Goal: Information Seeking & Learning: Learn about a topic

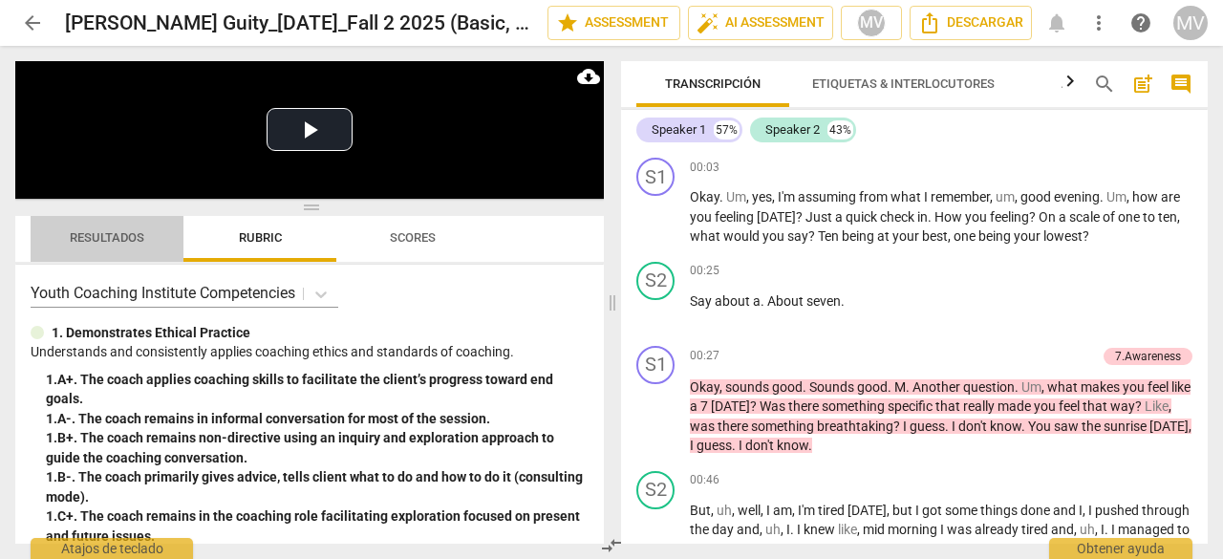
click at [107, 229] on span "Resultados" at bounding box center [107, 238] width 120 height 26
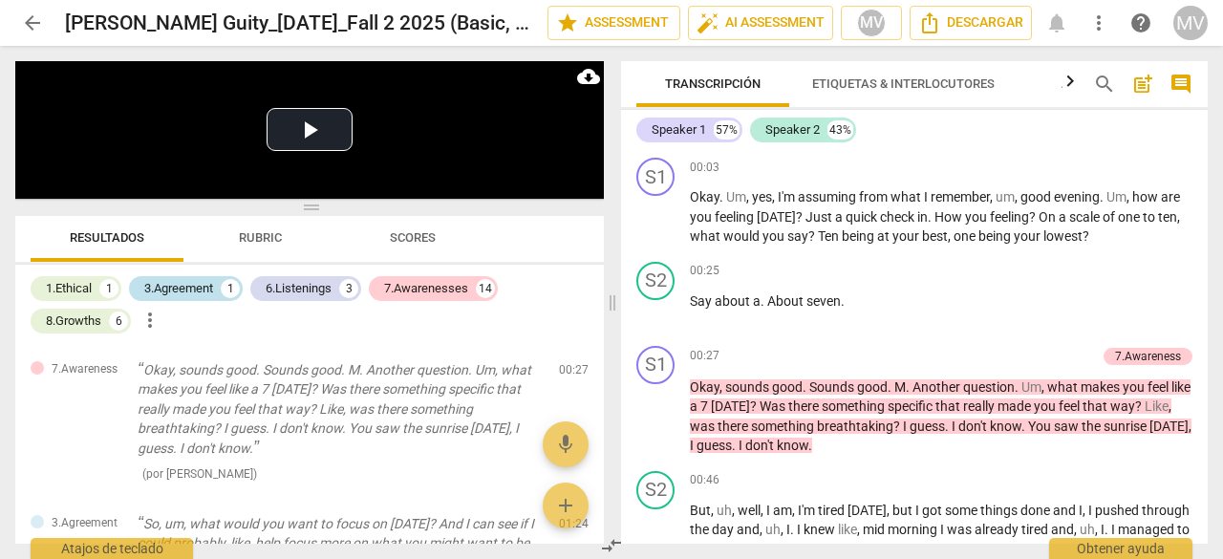
click at [184, 286] on div "3.Agreement" at bounding box center [178, 288] width 69 height 19
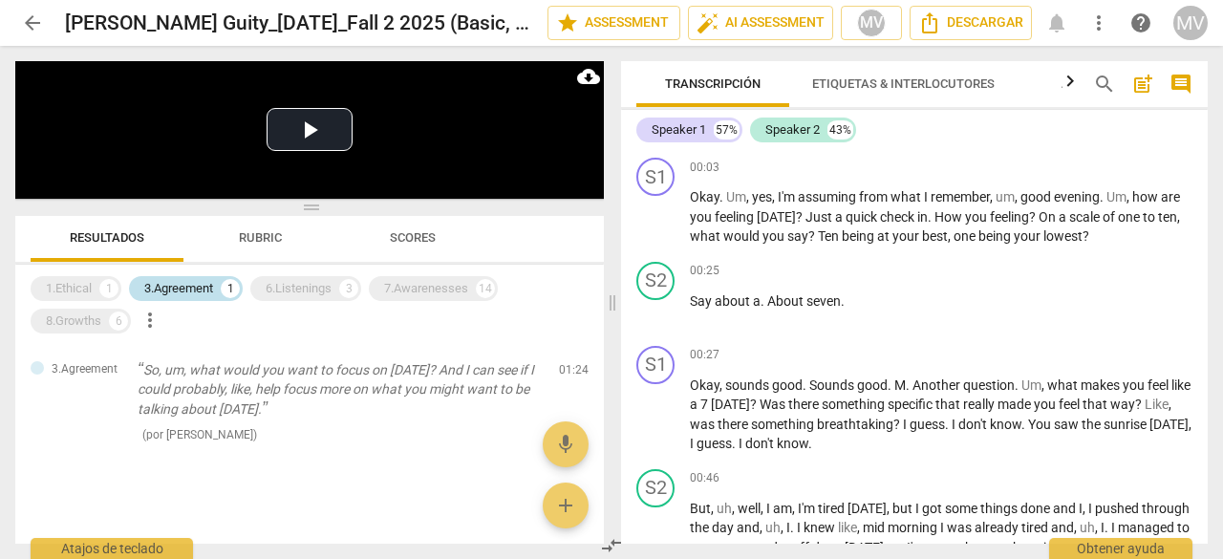
click at [184, 286] on div "3.Agreement" at bounding box center [178, 288] width 69 height 19
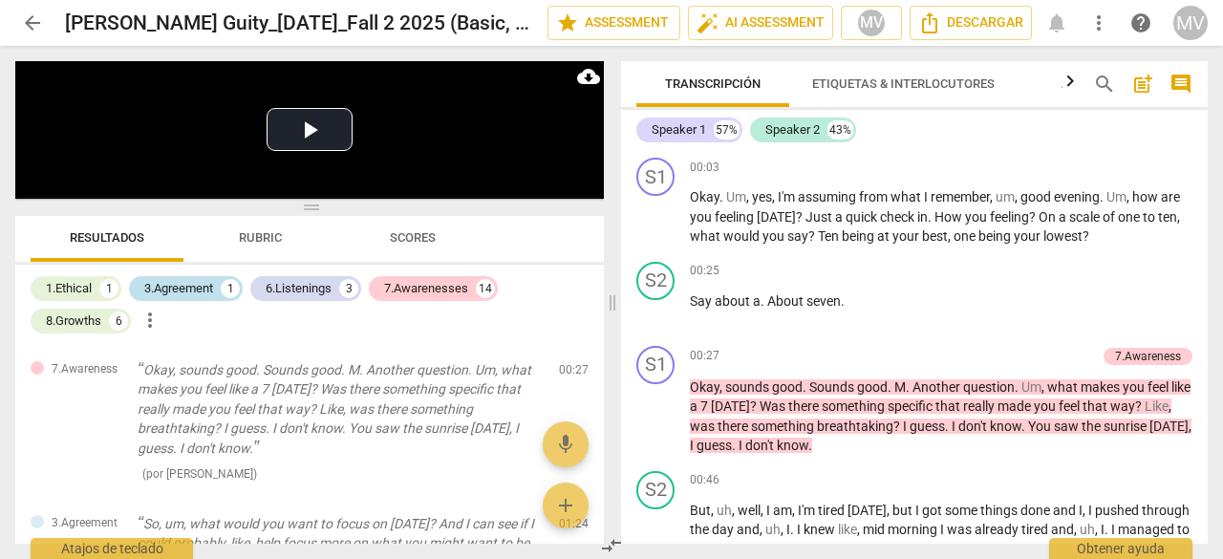
click at [197, 277] on div "3.Agreement 1" at bounding box center [186, 288] width 114 height 25
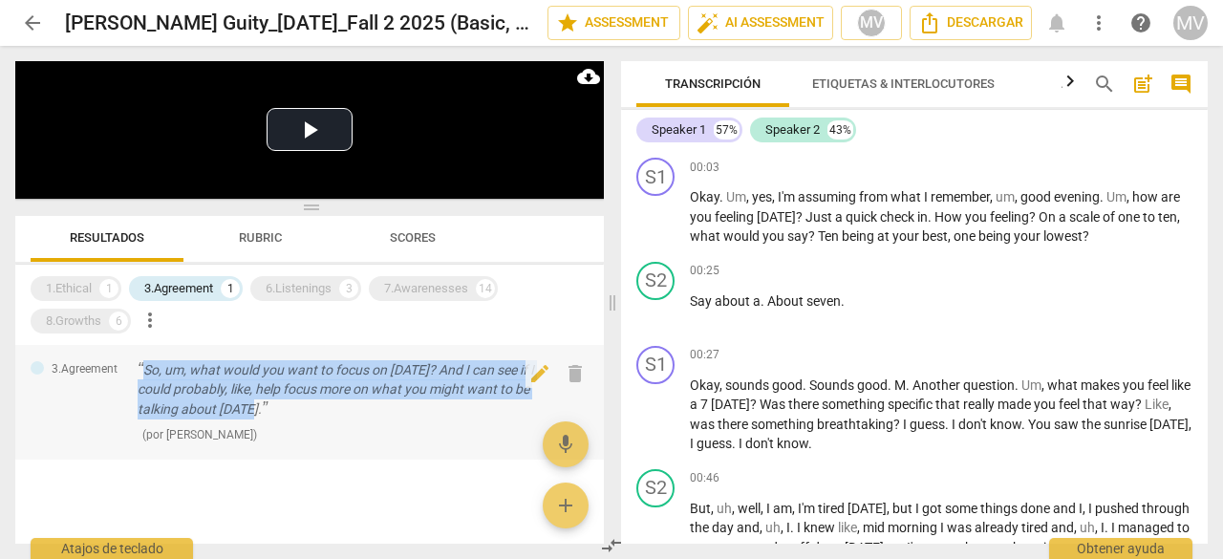
drag, startPoint x: 143, startPoint y: 366, endPoint x: 259, endPoint y: 404, distance: 121.7
click at [259, 404] on p "So, um, what would you want to focus on [DATE]? And I can see if I could probab…" at bounding box center [341, 389] width 406 height 59
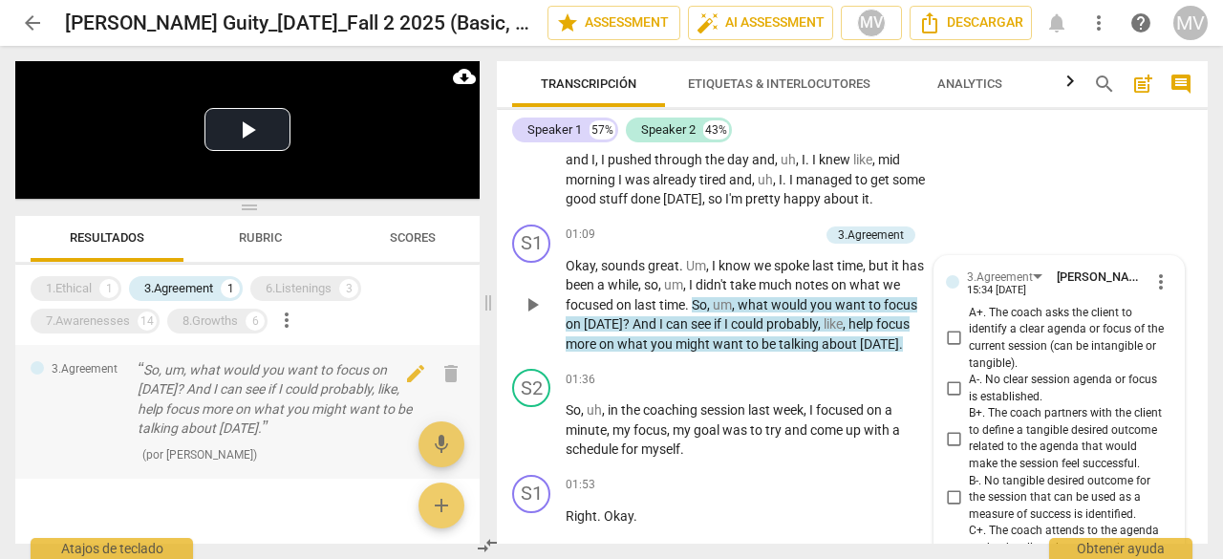
scroll to position [384, 0]
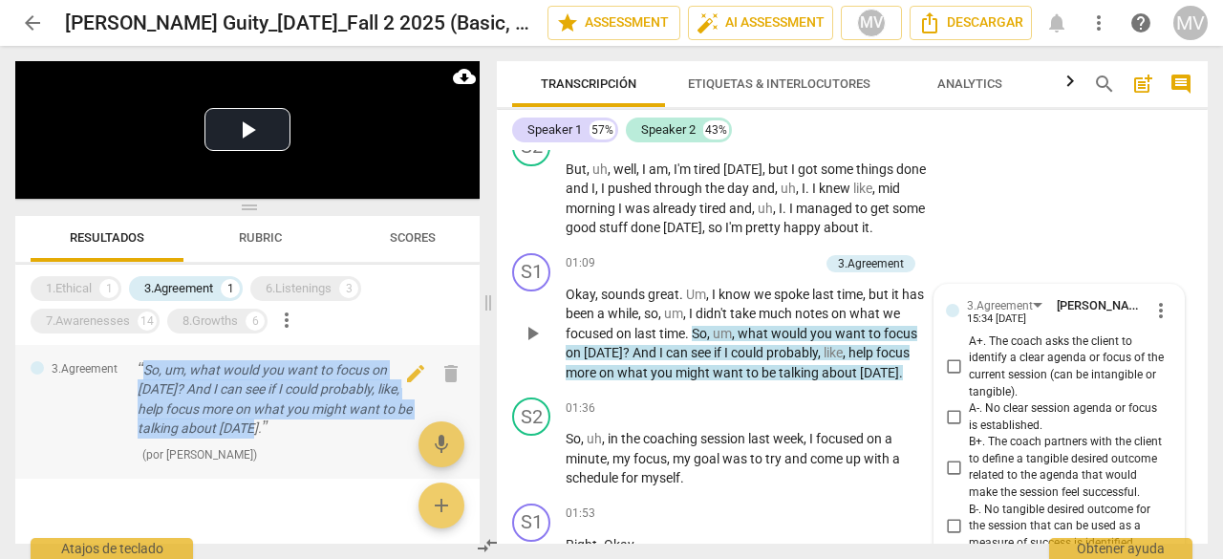
drag, startPoint x: 147, startPoint y: 366, endPoint x: 258, endPoint y: 437, distance: 131.4
click at [258, 437] on p "So, um, what would you want to focus on [DATE]? And I can see if I could probab…" at bounding box center [279, 399] width 282 height 78
copy p "So, um, what would you want to focus on [DATE]? And I can see if I could probab…"
drag, startPoint x: 293, startPoint y: 291, endPoint x: 262, endPoint y: 310, distance: 36.9
click at [293, 291] on div "6.Listenings" at bounding box center [299, 288] width 66 height 19
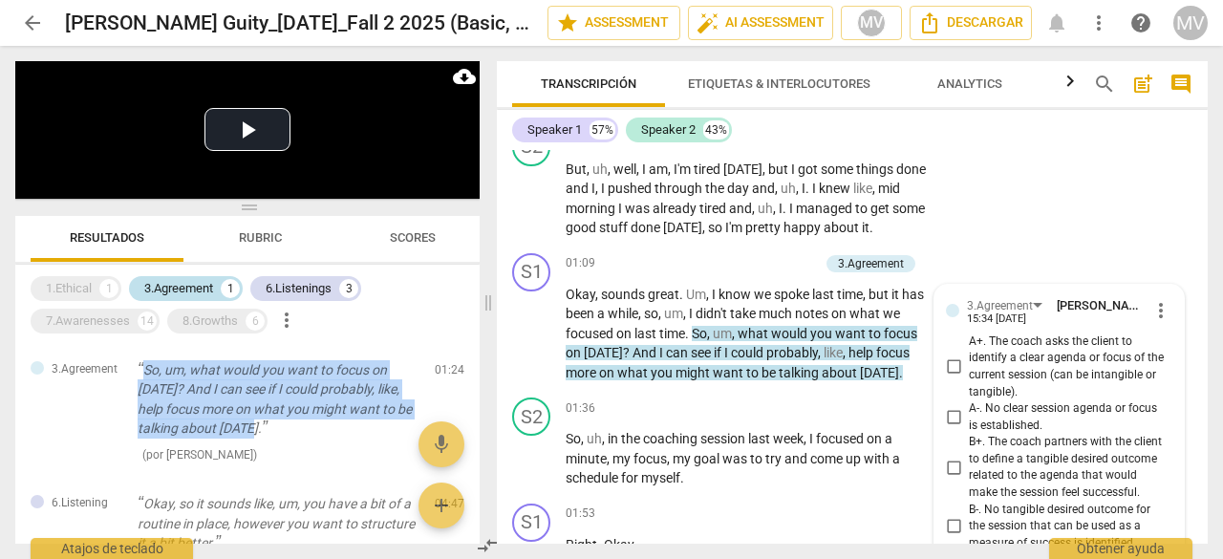
click at [162, 280] on div "3.Agreement" at bounding box center [178, 288] width 69 height 19
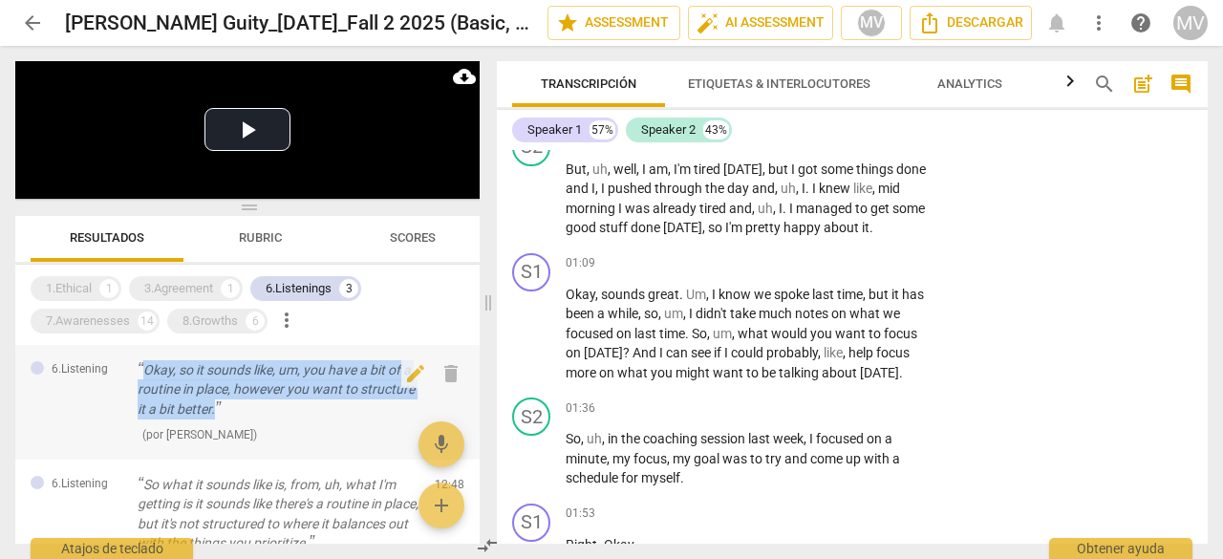
drag, startPoint x: 143, startPoint y: 373, endPoint x: 220, endPoint y: 417, distance: 88.6
click at [220, 417] on p "Okay, so it sounds like, um, you have a bit of a routine in place, however you …" at bounding box center [279, 389] width 282 height 59
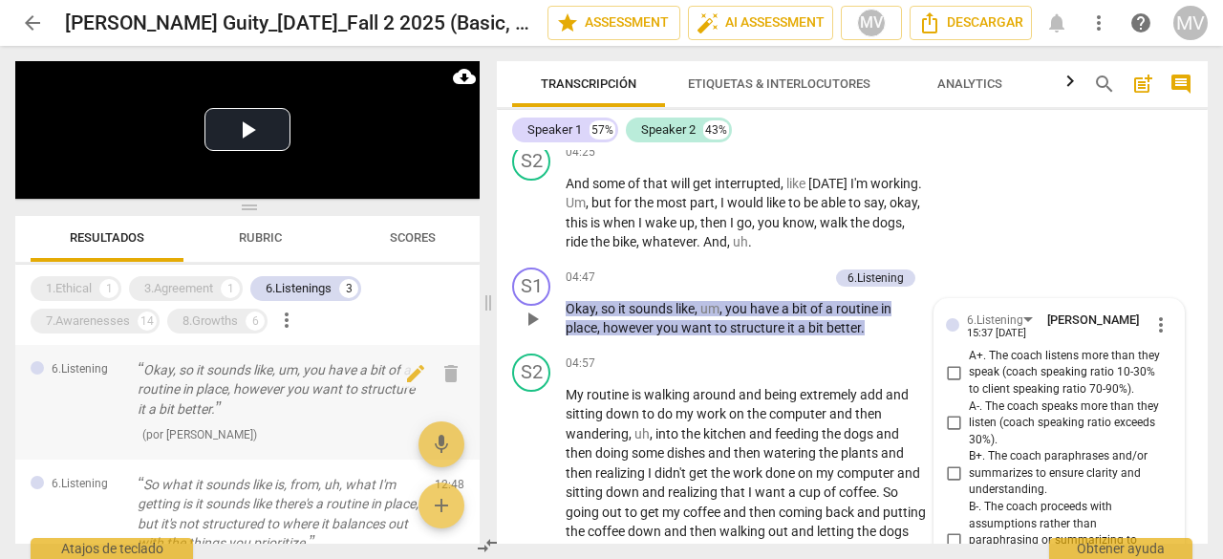
scroll to position [2196, 0]
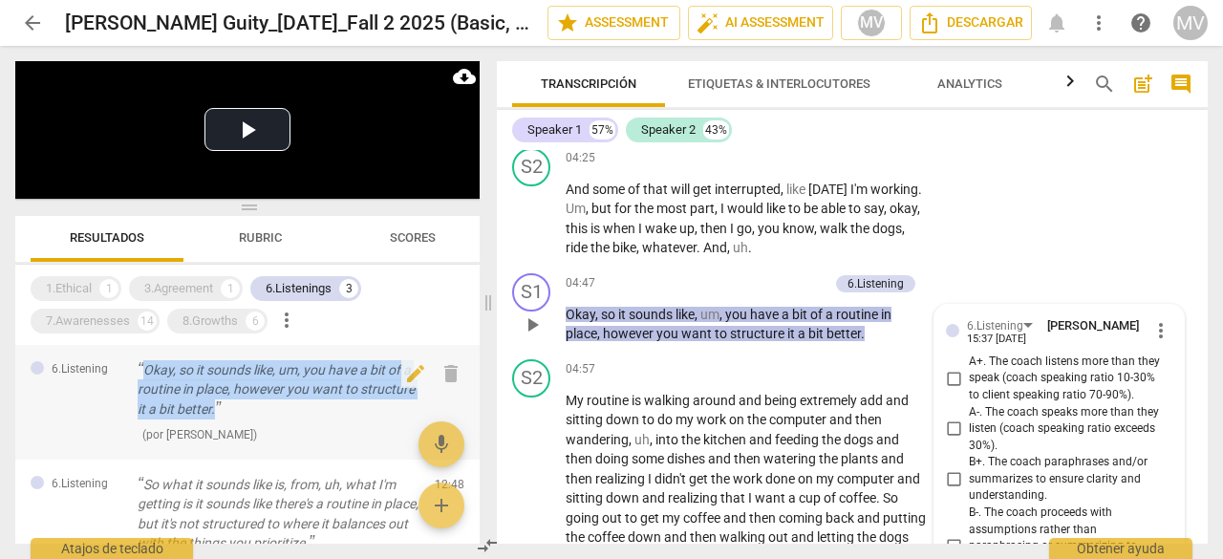
drag, startPoint x: 145, startPoint y: 367, endPoint x: 220, endPoint y: 413, distance: 87.5
click at [220, 413] on p "Okay, so it sounds like, um, you have a bit of a routine in place, however you …" at bounding box center [279, 389] width 282 height 59
copy p "Okay, so it sounds like, um, you have a bit of a routine in place, however you …"
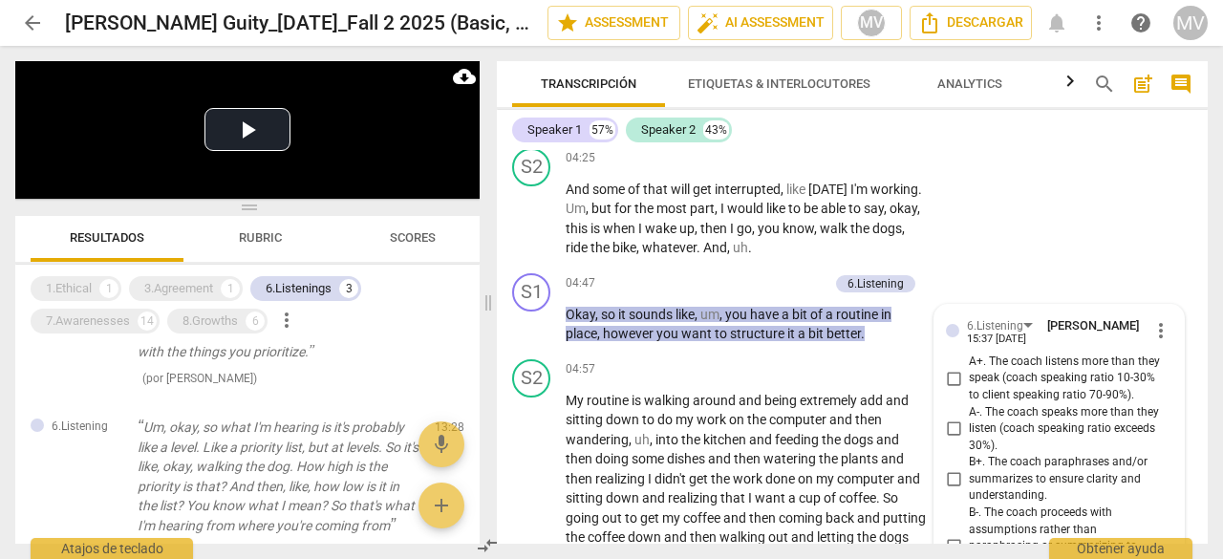
scroll to position [96, 0]
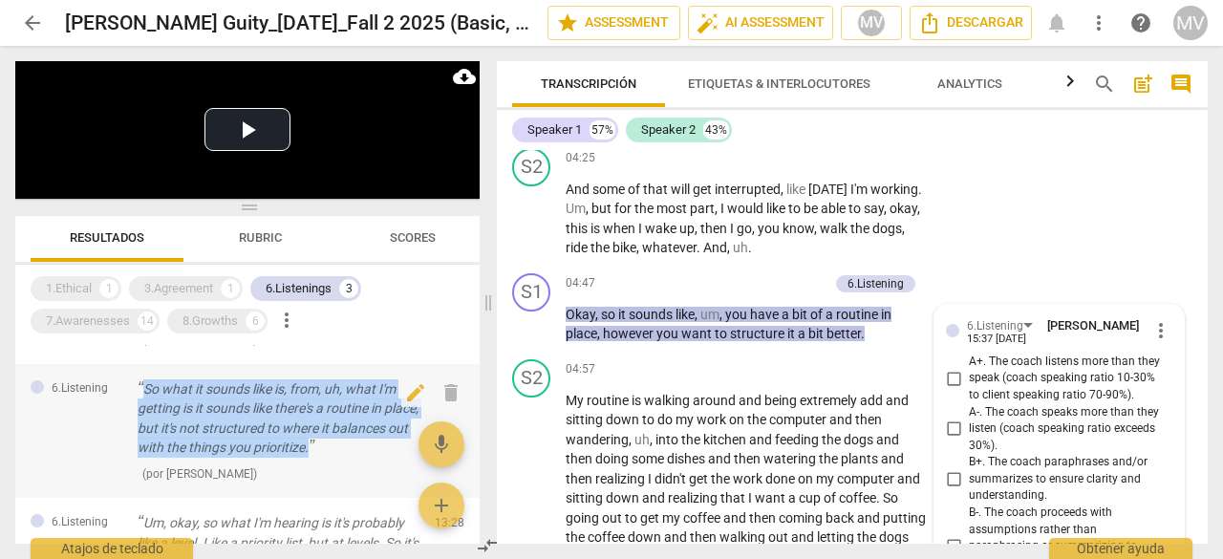
drag, startPoint x: 144, startPoint y: 389, endPoint x: 388, endPoint y: 451, distance: 251.4
click at [388, 451] on p "So what it sounds like is, from, uh, what I'm getting is it sounds like there's…" at bounding box center [279, 418] width 282 height 78
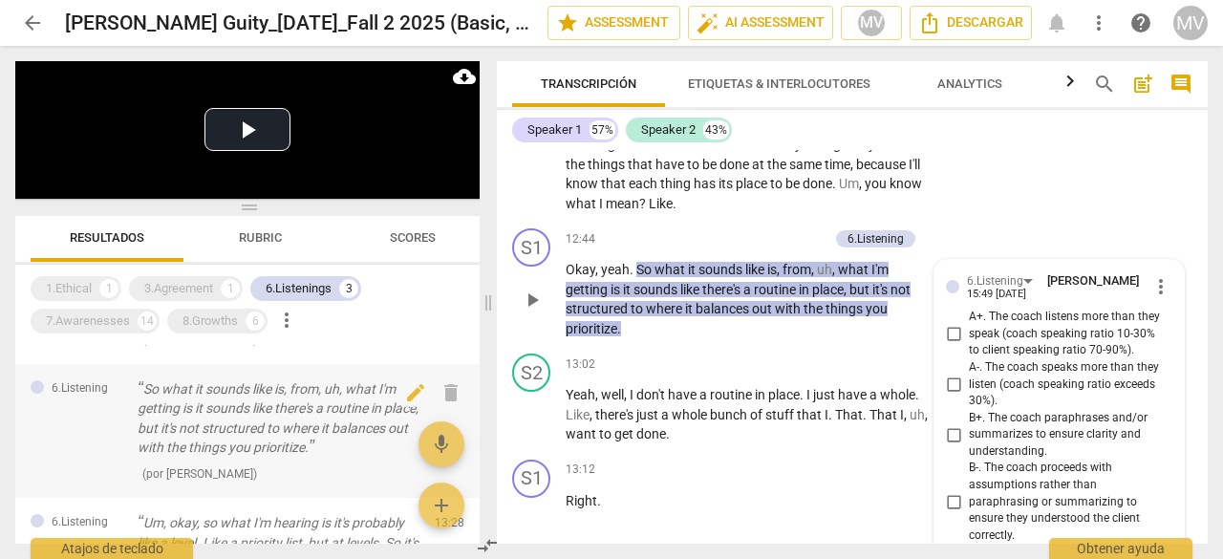
scroll to position [5212, 0]
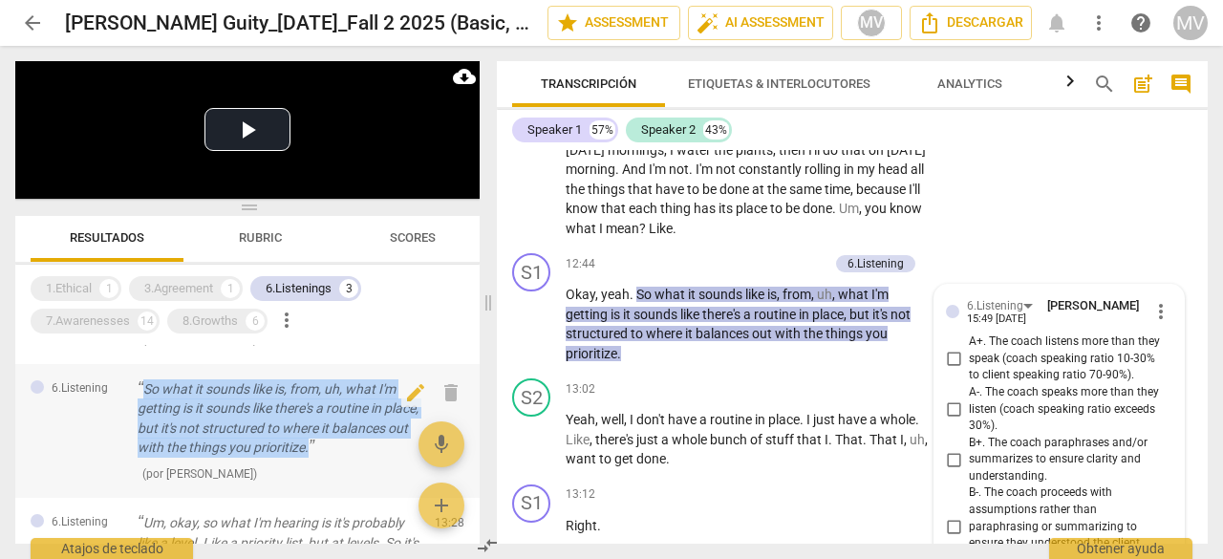
drag, startPoint x: 145, startPoint y: 388, endPoint x: 397, endPoint y: 452, distance: 260.2
click at [397, 452] on p "So what it sounds like is, from, uh, what I'm getting is it sounds like there's…" at bounding box center [279, 418] width 282 height 78
copy p "So what it sounds like is, from, uh, what I'm getting is it sounds like there's…"
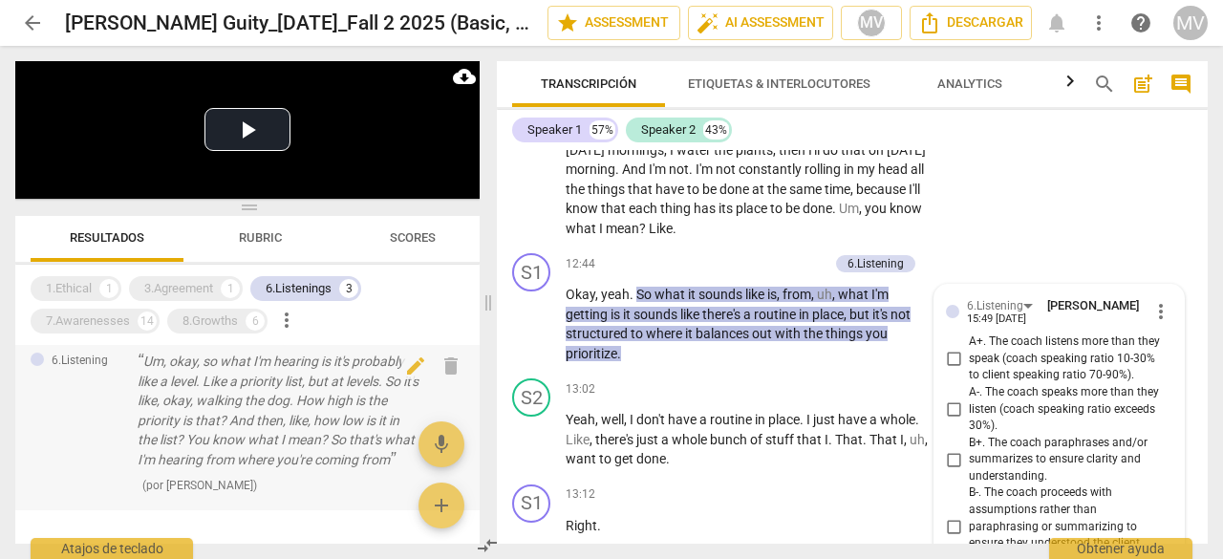
scroll to position [287, 0]
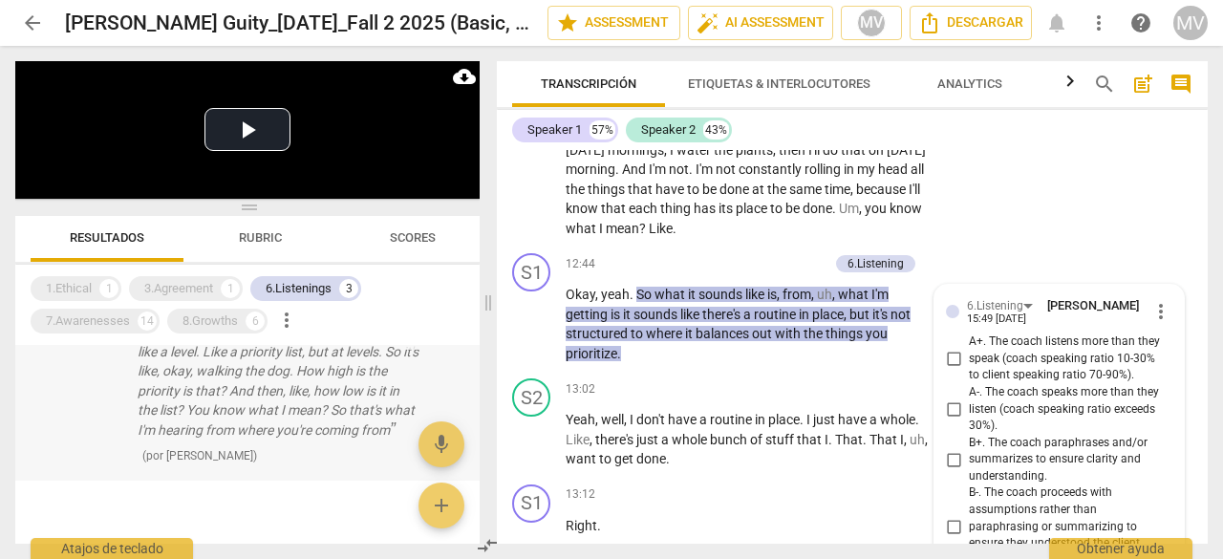
click at [244, 416] on p "Um, okay, so what I'm hearing is it's probably like a level. Like a priority li…" at bounding box center [279, 381] width 282 height 118
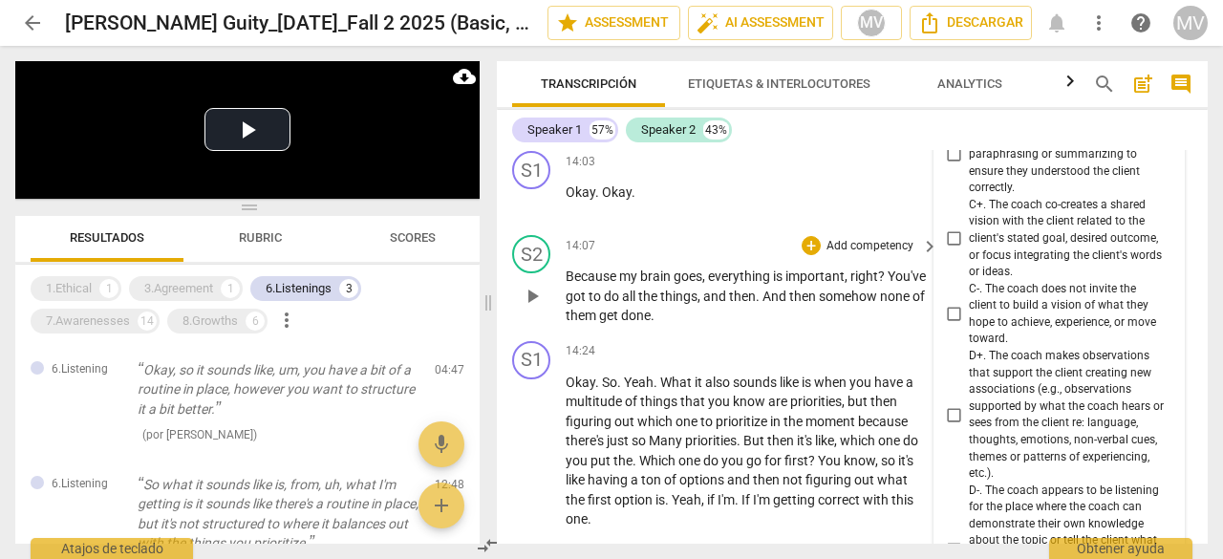
scroll to position [6054, 0]
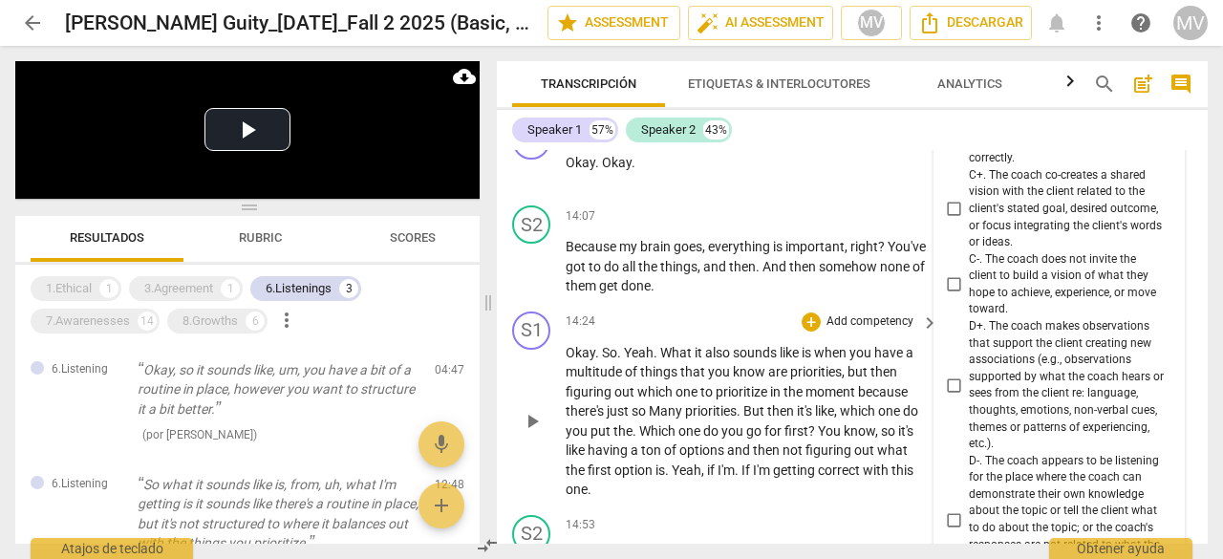
click at [762, 458] on span "then" at bounding box center [768, 449] width 30 height 15
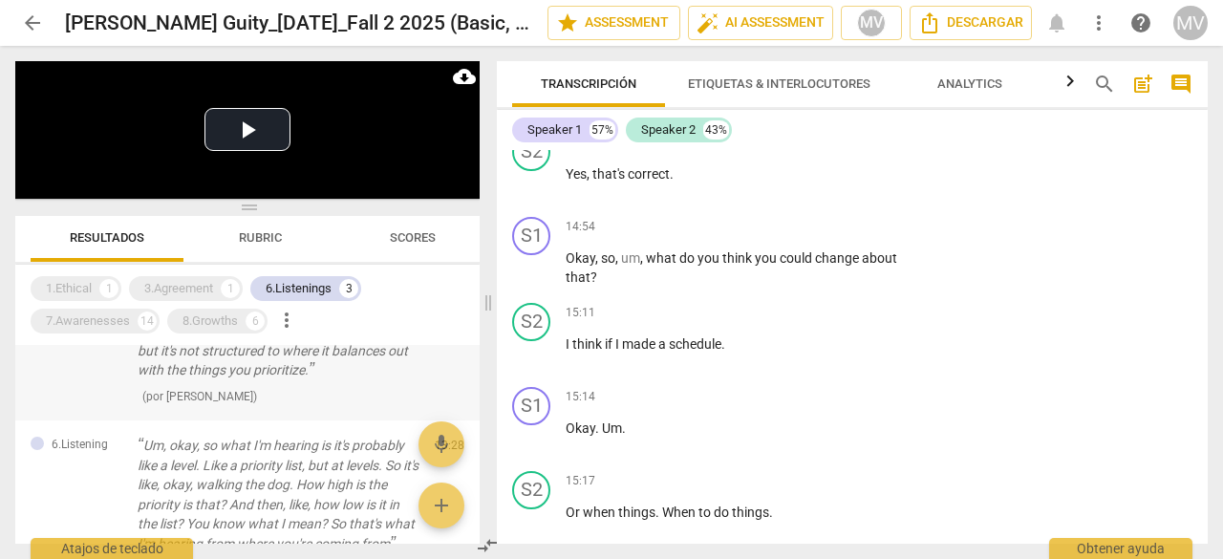
scroll to position [191, 0]
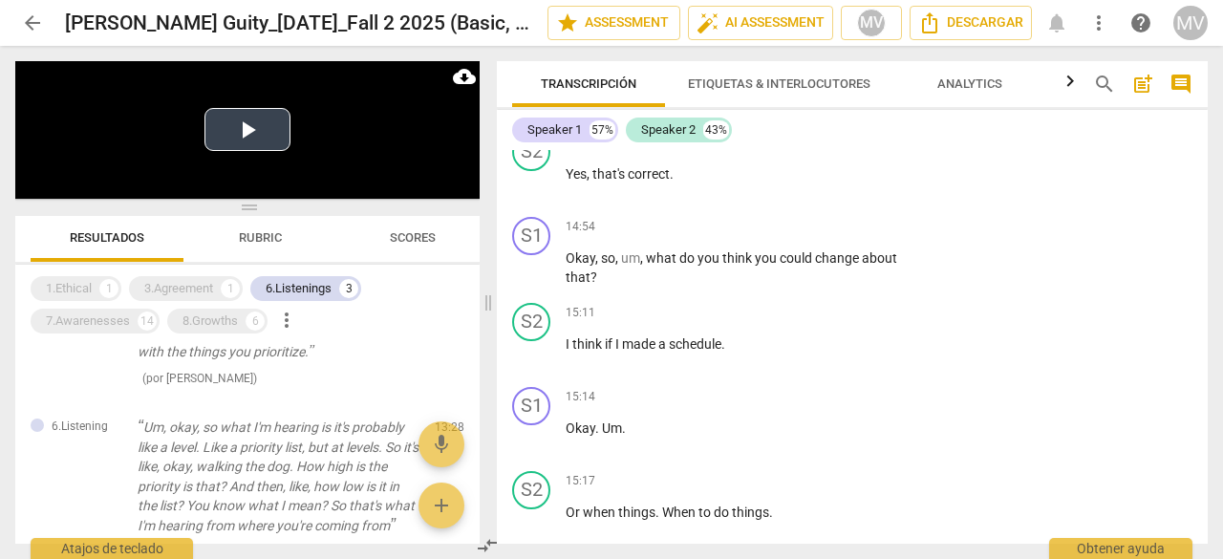
click at [243, 138] on button "Play Video" at bounding box center [247, 129] width 86 height 43
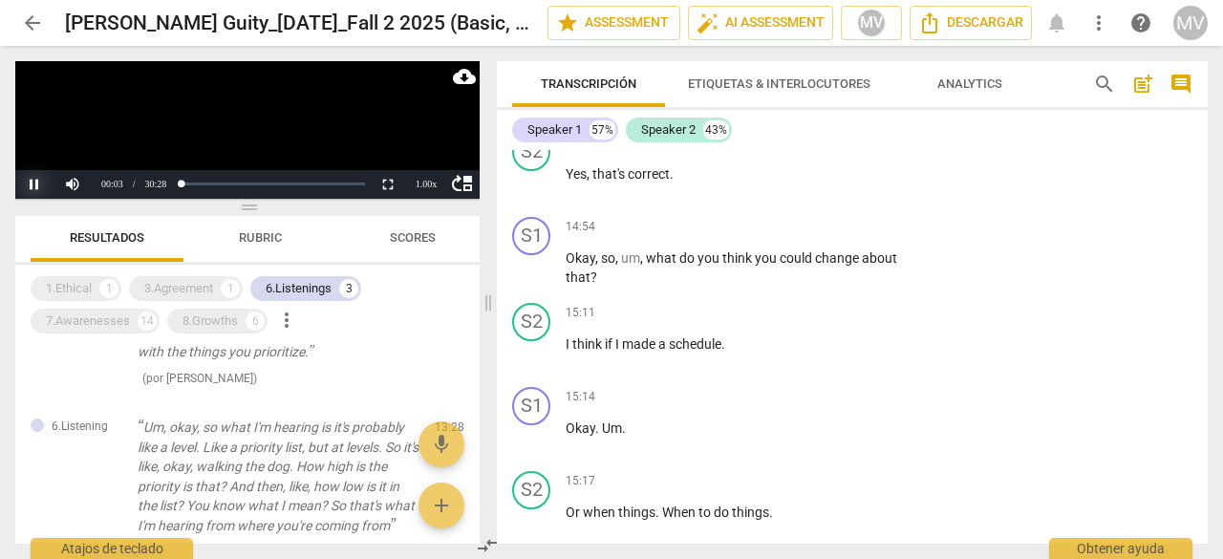
click at [31, 185] on button "Pause" at bounding box center [34, 184] width 38 height 29
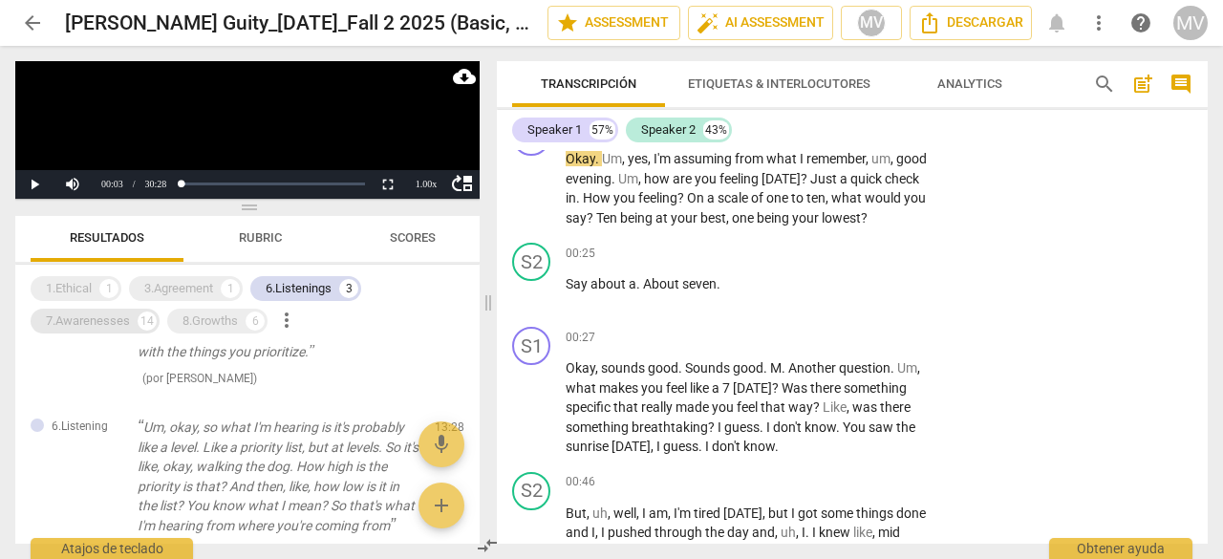
click at [69, 317] on div "7.Awarenesses" at bounding box center [88, 320] width 84 height 19
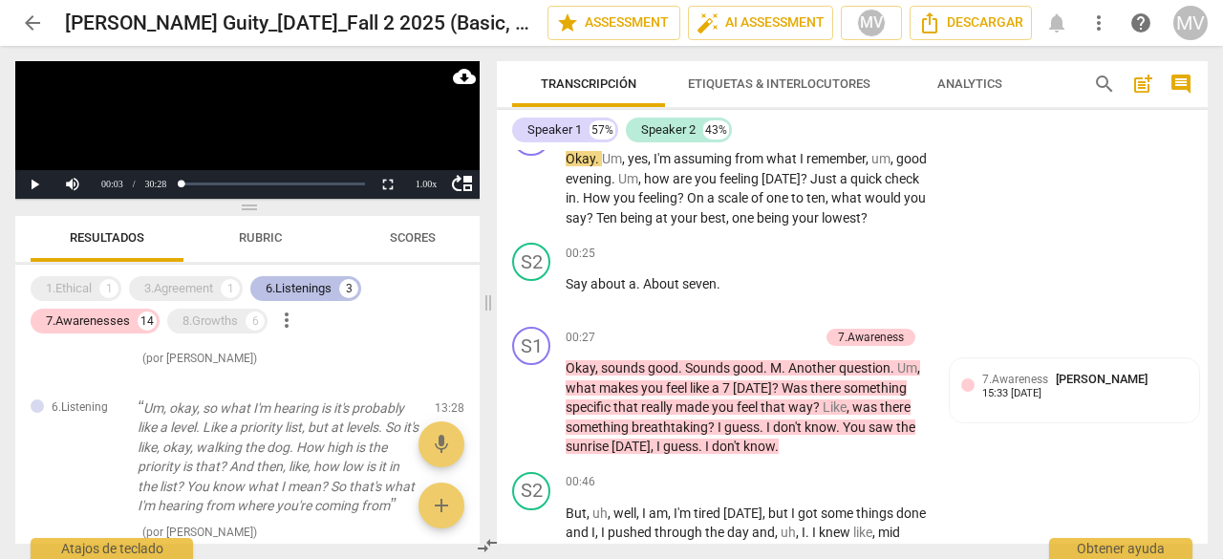
click at [301, 284] on div "6.Listenings" at bounding box center [299, 288] width 66 height 19
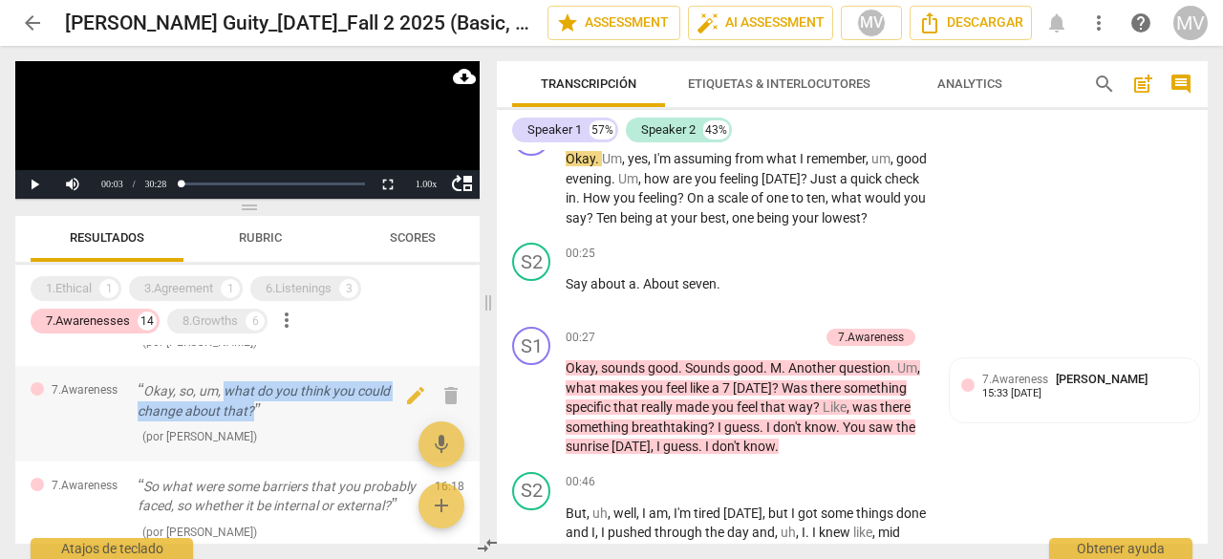
drag, startPoint x: 222, startPoint y: 410, endPoint x: 266, endPoint y: 425, distance: 46.5
click at [266, 420] on p "Okay, so, um, what do you think you could change about that?" at bounding box center [279, 400] width 282 height 39
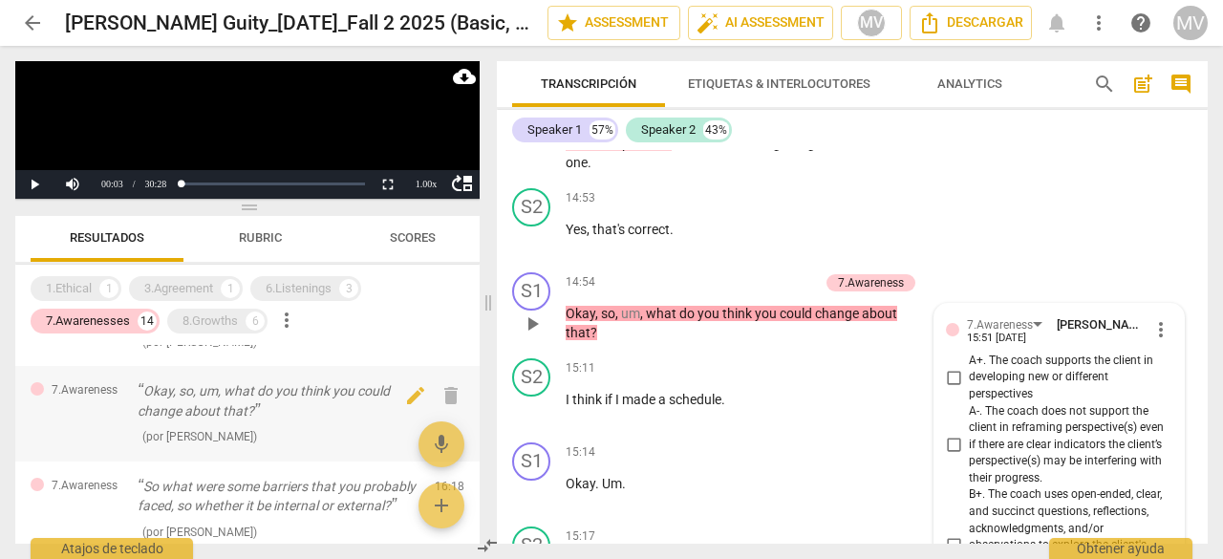
scroll to position [6380, 0]
drag, startPoint x: 227, startPoint y: 412, endPoint x: 256, endPoint y: 433, distance: 35.5
click at [256, 420] on p "Okay, so, um, what do you think you could change about that?" at bounding box center [279, 400] width 282 height 39
copy p "what do you think you could change about that?"
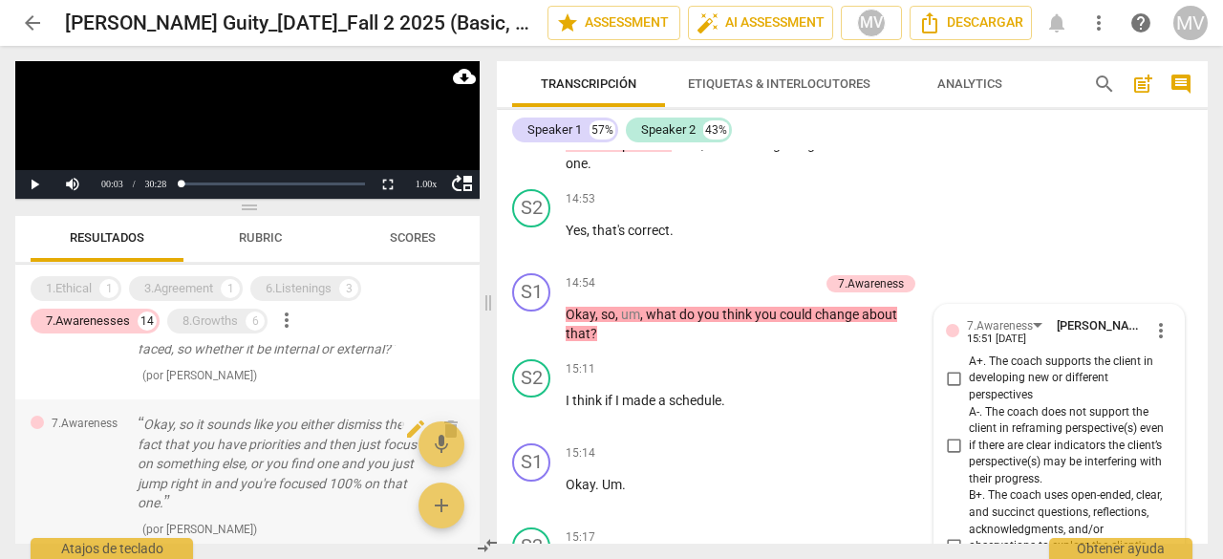
scroll to position [1647, 0]
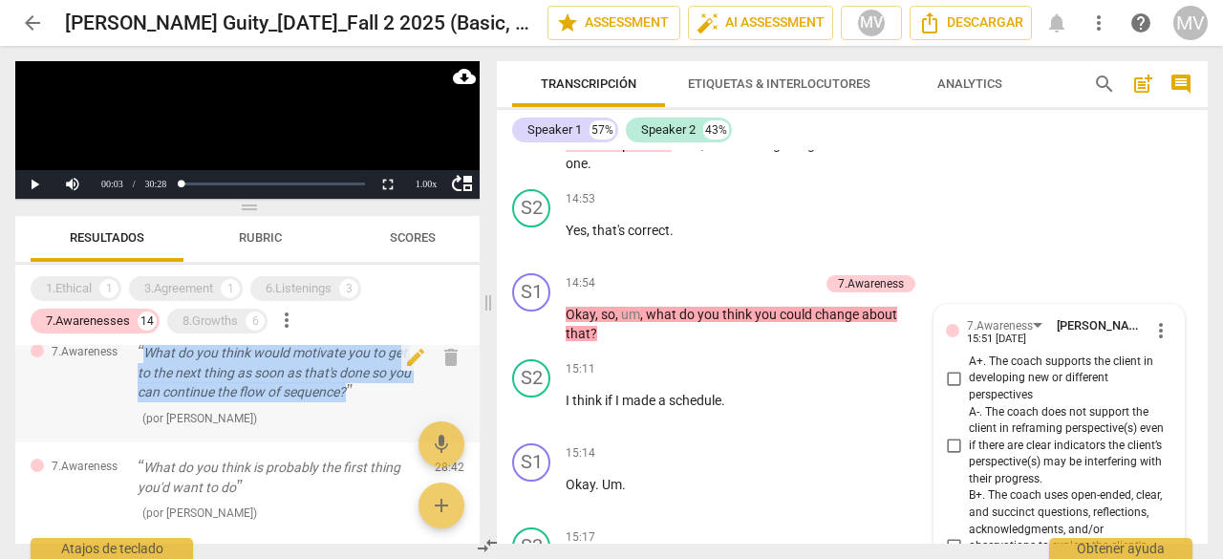
drag, startPoint x: 145, startPoint y: 391, endPoint x: 348, endPoint y: 437, distance: 207.7
click at [348, 402] on p "What do you think would motivate you to get to the next thing as soon as that's…" at bounding box center [279, 372] width 282 height 59
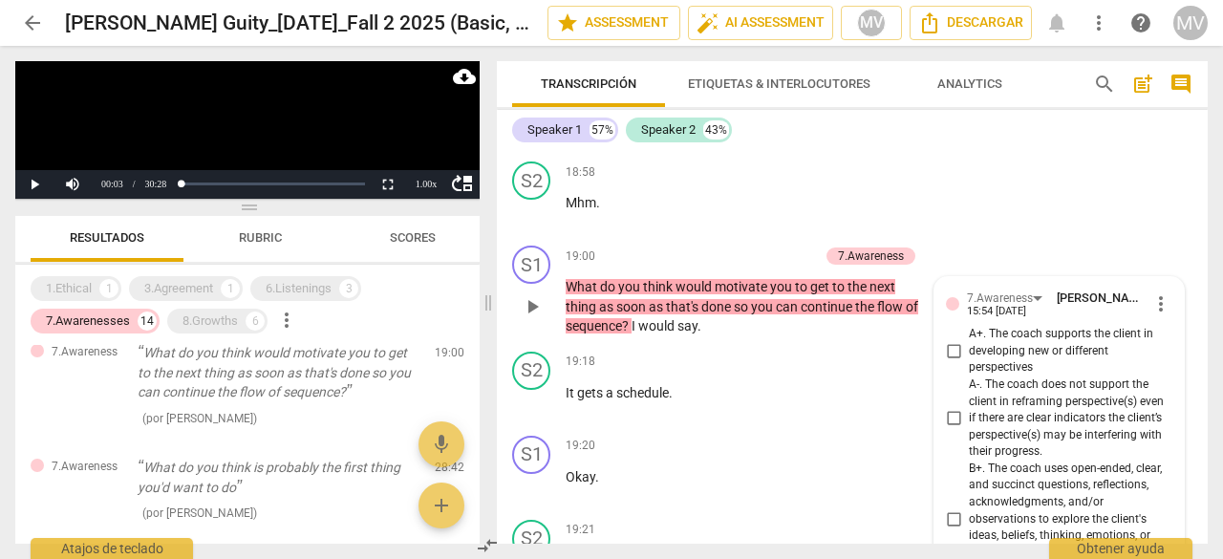
scroll to position [8201, 0]
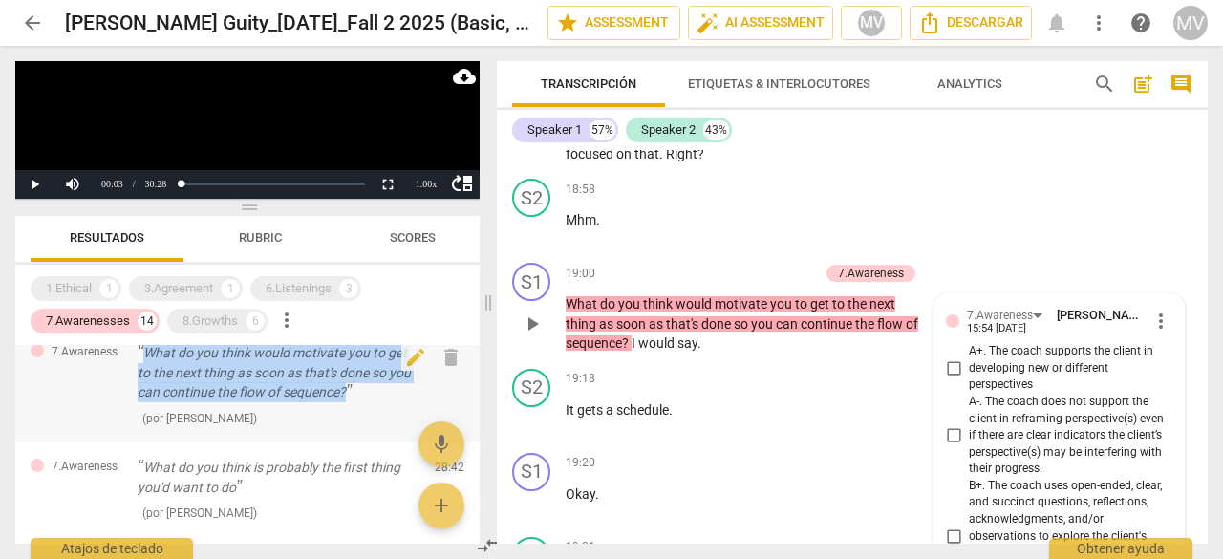
drag, startPoint x: 141, startPoint y: 394, endPoint x: 375, endPoint y: 429, distance: 236.7
click at [375, 402] on p "What do you think would motivate you to get to the next thing as soon as that's…" at bounding box center [279, 372] width 282 height 59
copy p "What do you think would motivate you to get to the next thing as soon as that's…"
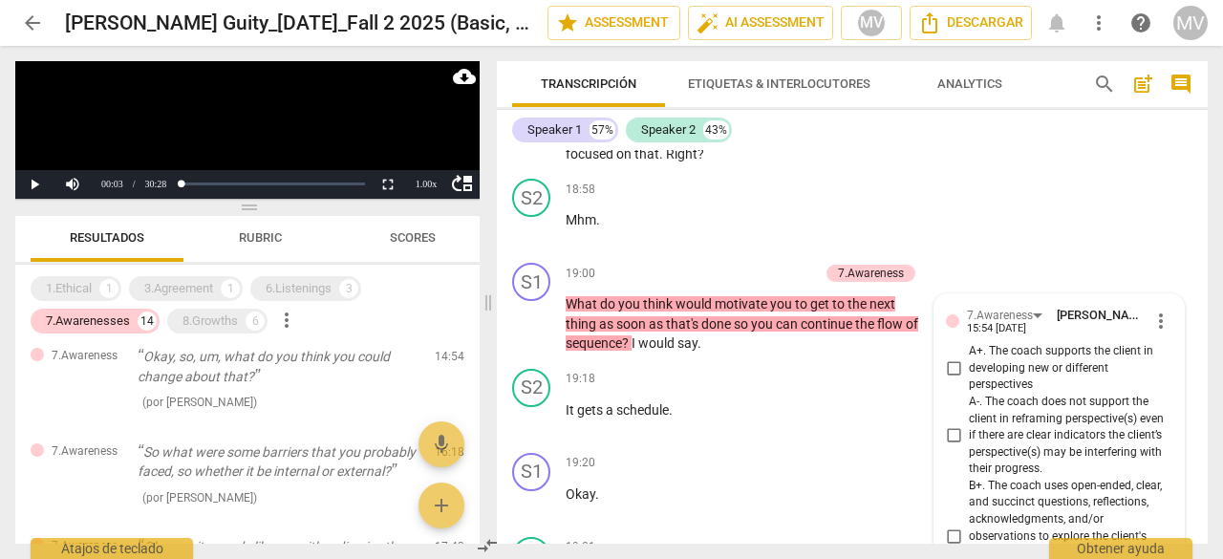
scroll to position [1297, 0]
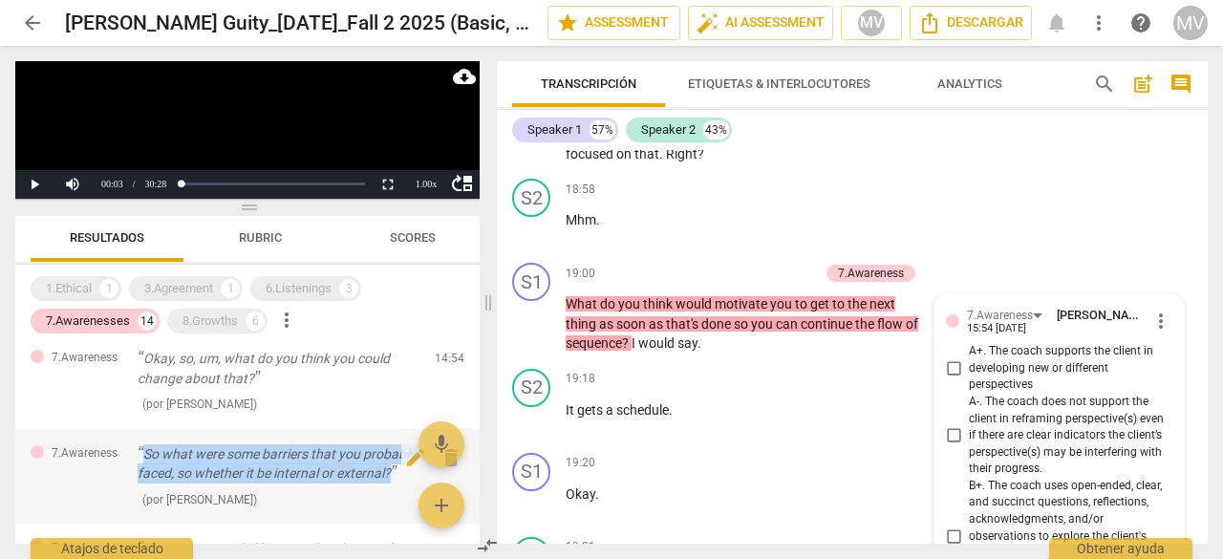
drag, startPoint x: 146, startPoint y: 471, endPoint x: 197, endPoint y: 514, distance: 66.4
click at [197, 483] on p "So what were some barriers that you probably faced, so whether it be internal o…" at bounding box center [279, 463] width 282 height 39
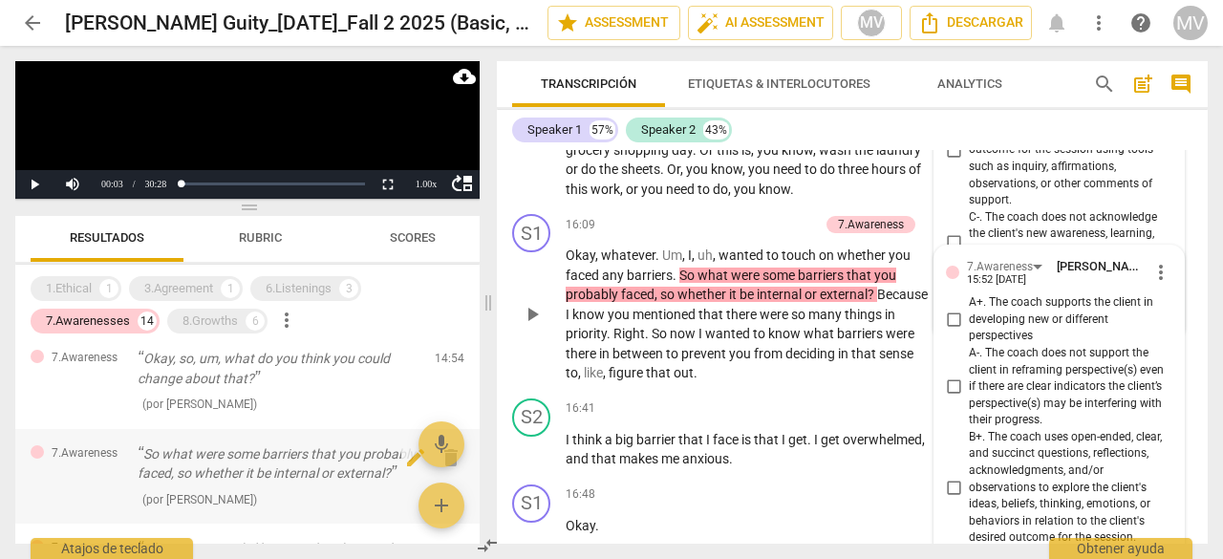
scroll to position [7035, 0]
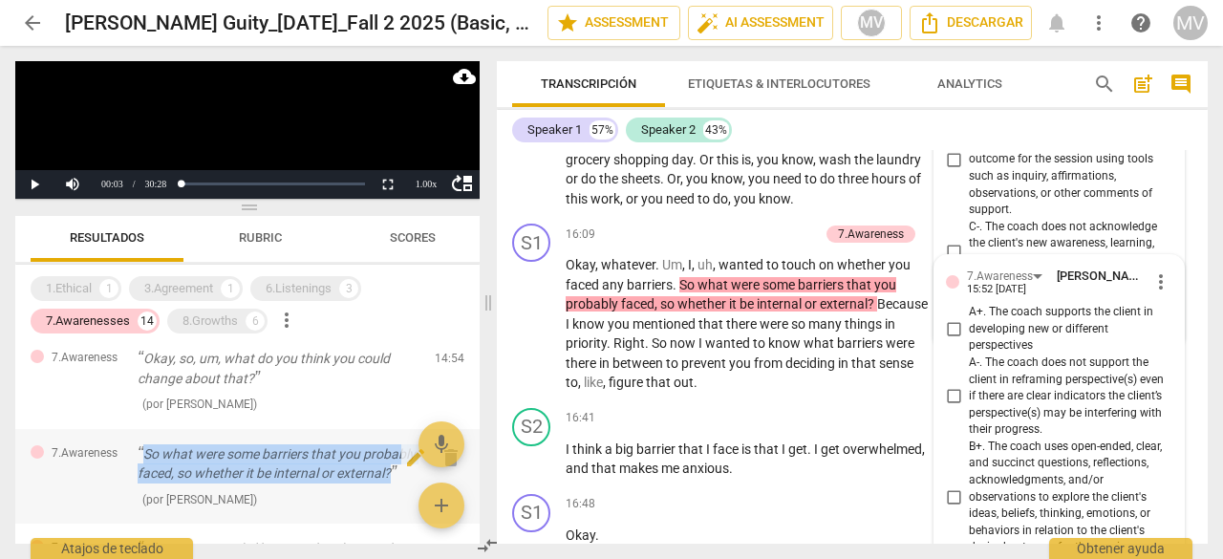
drag, startPoint x: 142, startPoint y: 469, endPoint x: 203, endPoint y: 510, distance: 72.9
click at [203, 483] on p "So what were some barriers that you probably faced, so whether it be internal o…" at bounding box center [279, 463] width 282 height 39
copy p "So what were some barriers that you probably faced, so whether it be internal o…"
drag, startPoint x: 480, startPoint y: 484, endPoint x: 476, endPoint y: 408, distance: 76.5
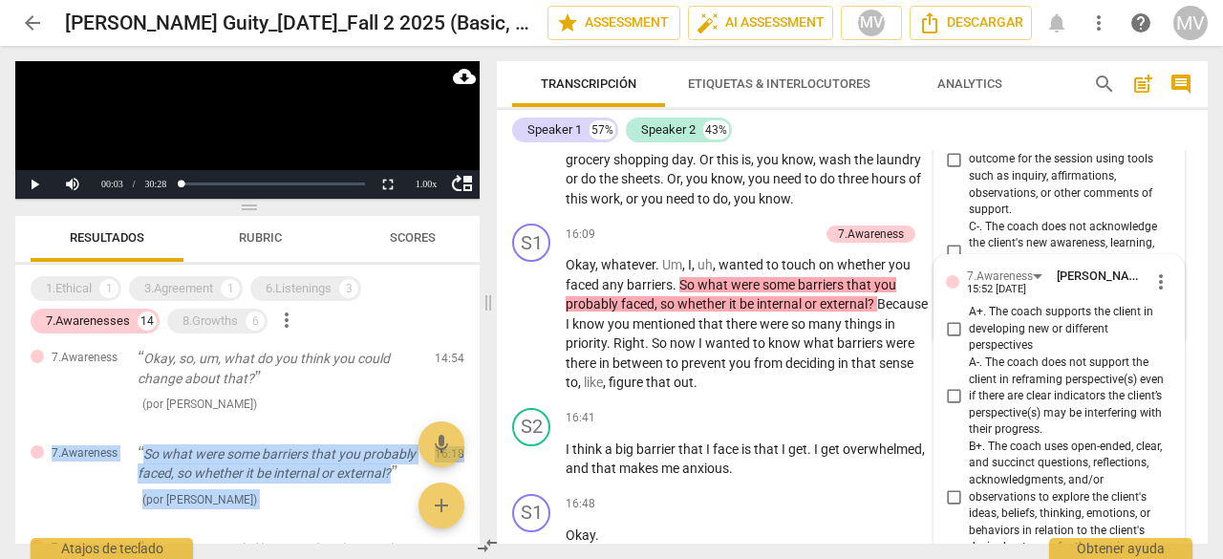
click at [476, 408] on div "Play Video move_up Play Current Time 00:03 / Duration Time 30:28 Loaded : 0% Pr…" at bounding box center [243, 302] width 487 height 513
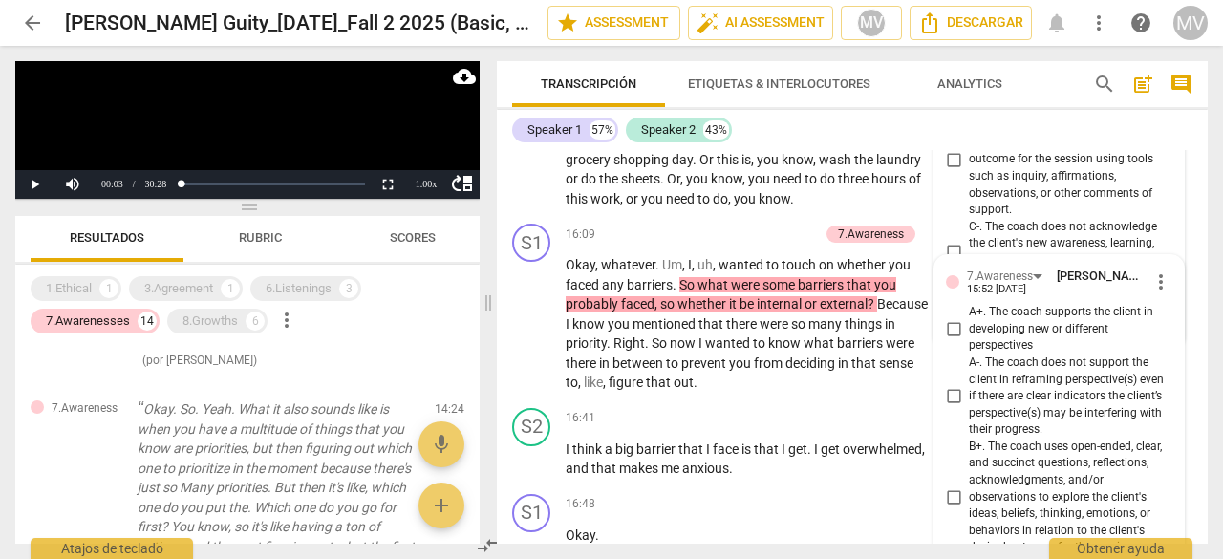
scroll to position [1051, 0]
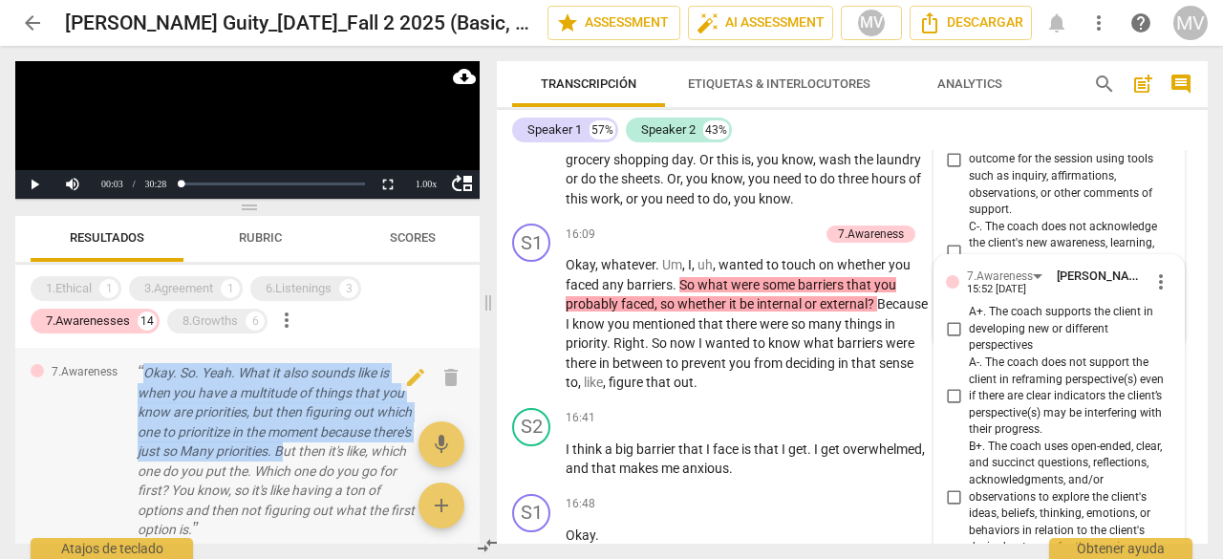
drag, startPoint x: 144, startPoint y: 390, endPoint x: 313, endPoint y: 477, distance: 190.1
click at [323, 474] on p "Okay. So. Yeah. What it also sounds like is when you have a multitude of things…" at bounding box center [279, 451] width 282 height 177
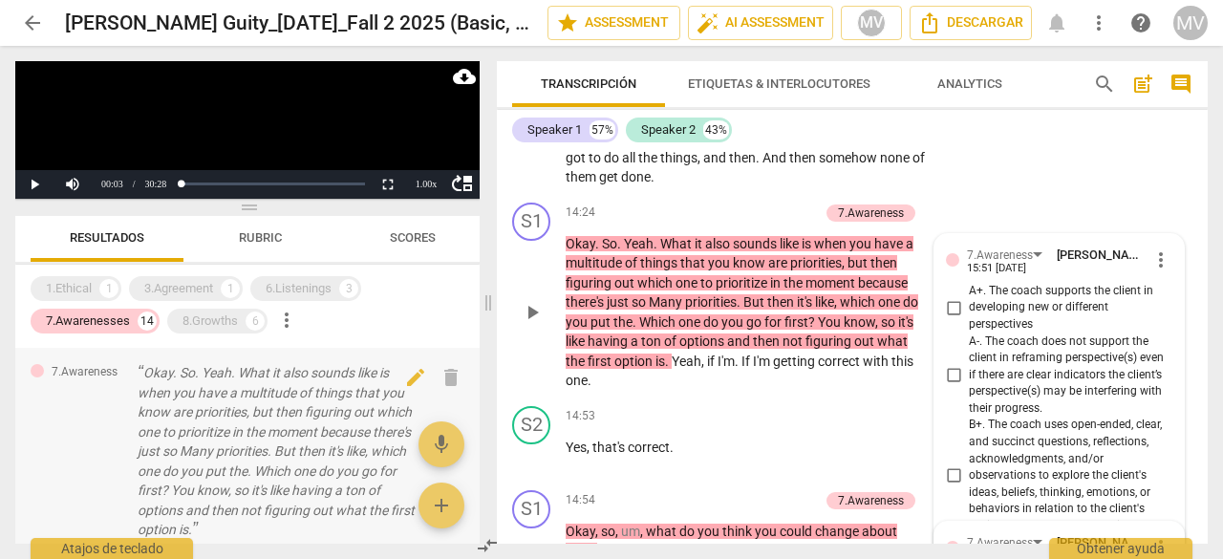
scroll to position [6150, 0]
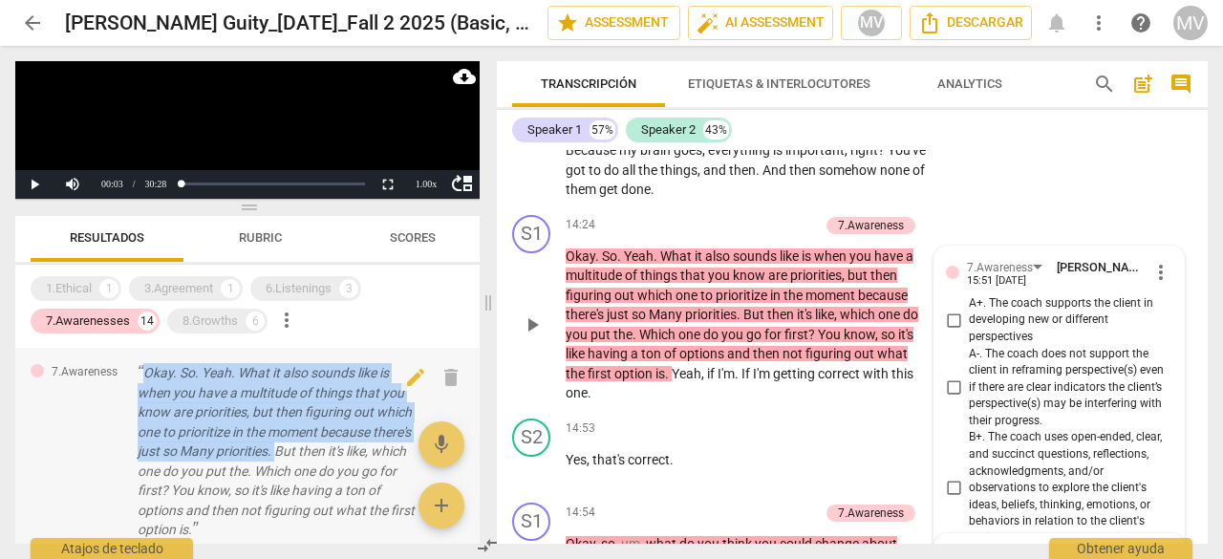
drag, startPoint x: 142, startPoint y: 395, endPoint x: 317, endPoint y: 478, distance: 193.6
click at [317, 478] on p "Okay. So. Yeah. What it also sounds like is when you have a multitude of things…" at bounding box center [279, 451] width 282 height 177
copy p "Okay. So. Yeah. What it also sounds like is when you have a multitude of things…"
click at [203, 314] on div "8.Growths" at bounding box center [209, 320] width 55 height 19
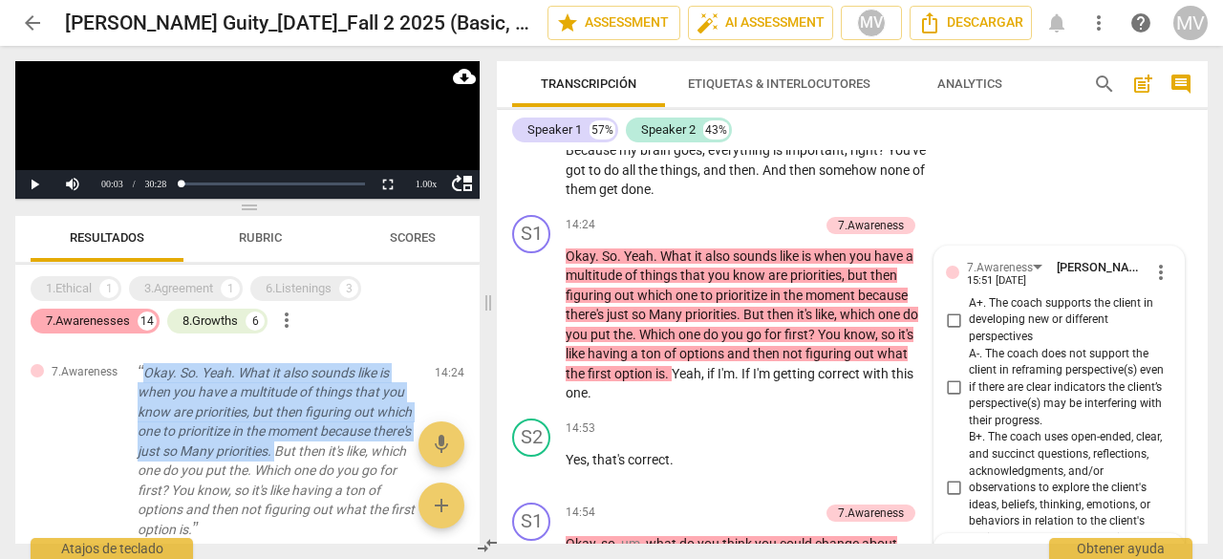
click at [73, 316] on div "7.Awarenesses" at bounding box center [88, 320] width 84 height 19
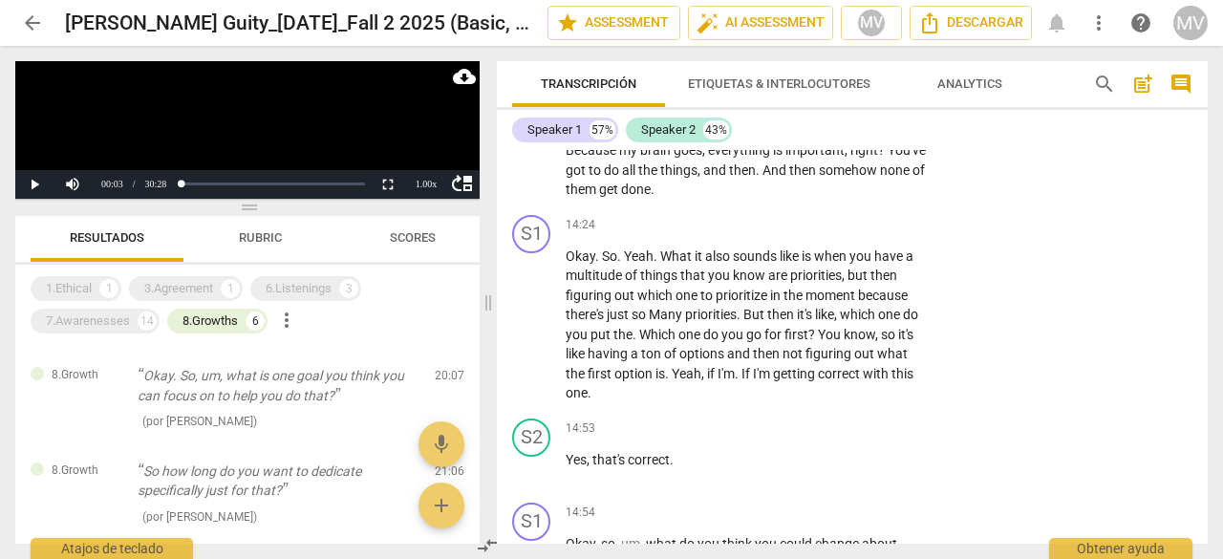
scroll to position [0, 0]
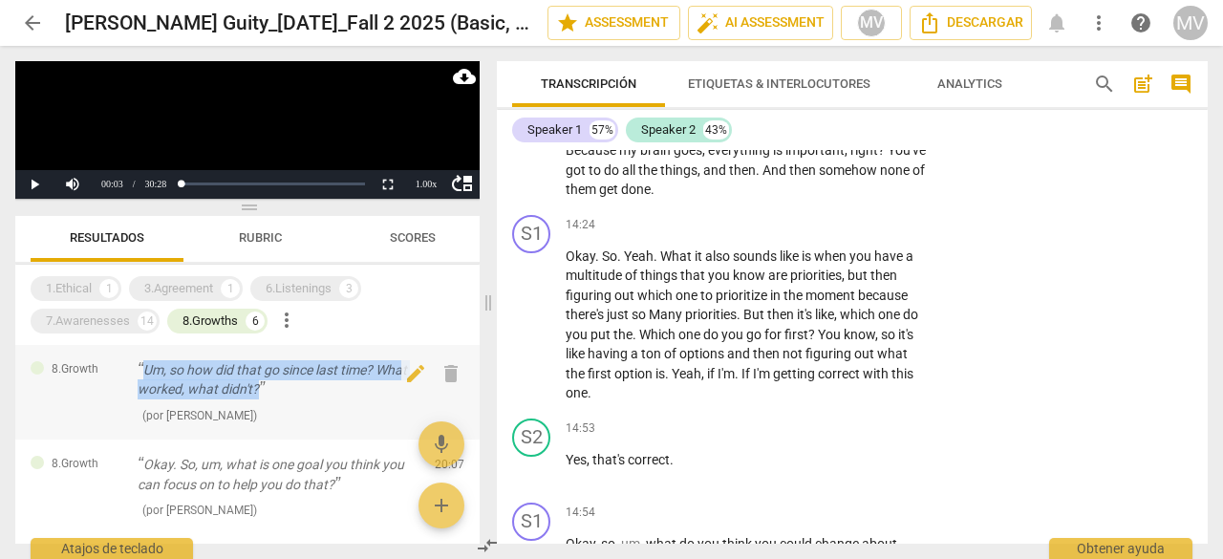
drag, startPoint x: 147, startPoint y: 368, endPoint x: 268, endPoint y: 393, distance: 123.8
click at [268, 393] on p "Um, so how did that go since last time? What worked, what didn't?" at bounding box center [279, 379] width 282 height 39
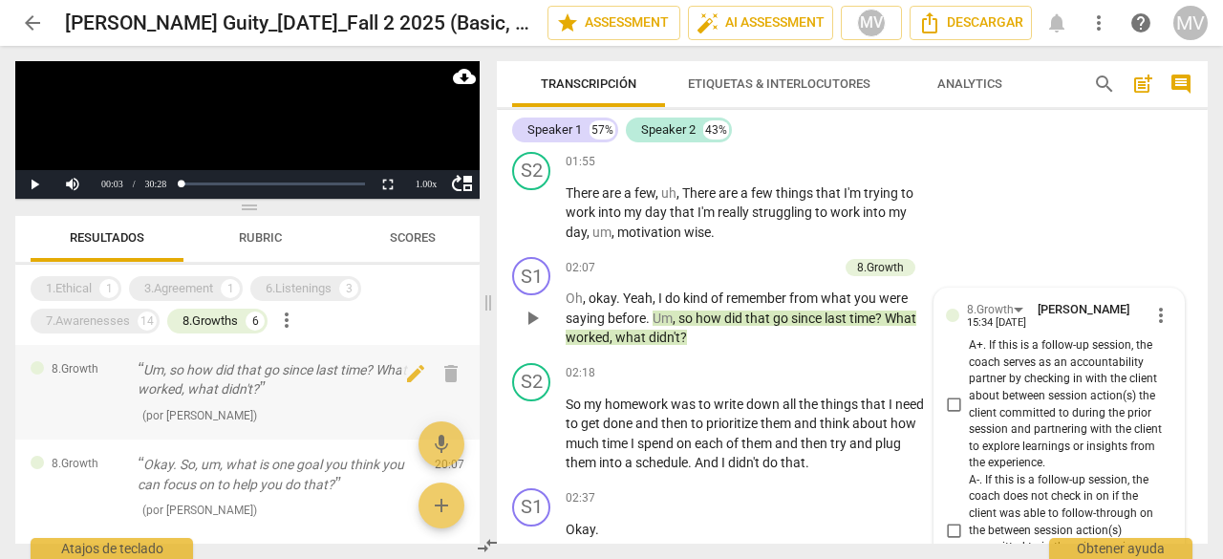
scroll to position [814, 0]
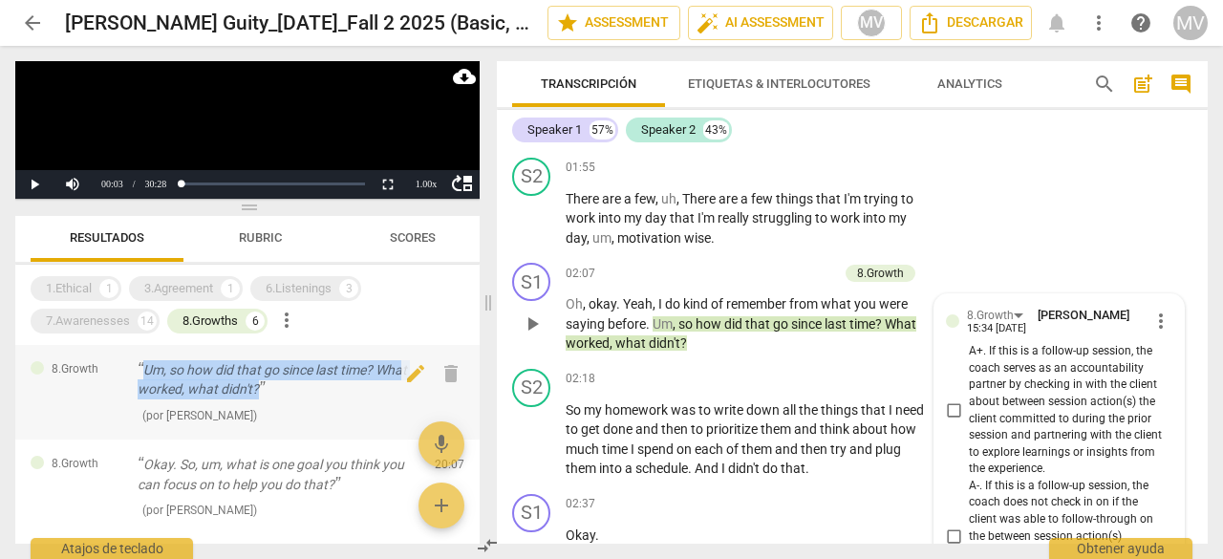
drag, startPoint x: 142, startPoint y: 368, endPoint x: 289, endPoint y: 391, distance: 148.0
click at [289, 391] on p "Um, so how did that go since last time? What worked, what didn't?" at bounding box center [279, 379] width 282 height 39
copy p "Um, so how did that go since last time? What worked, what didn't?"
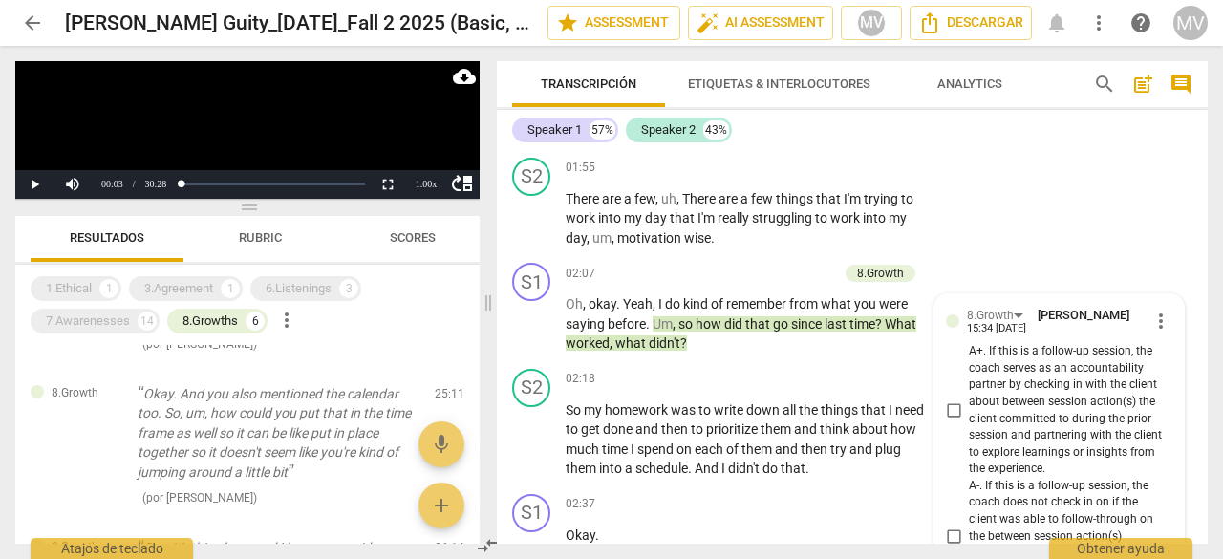
scroll to position [382, 0]
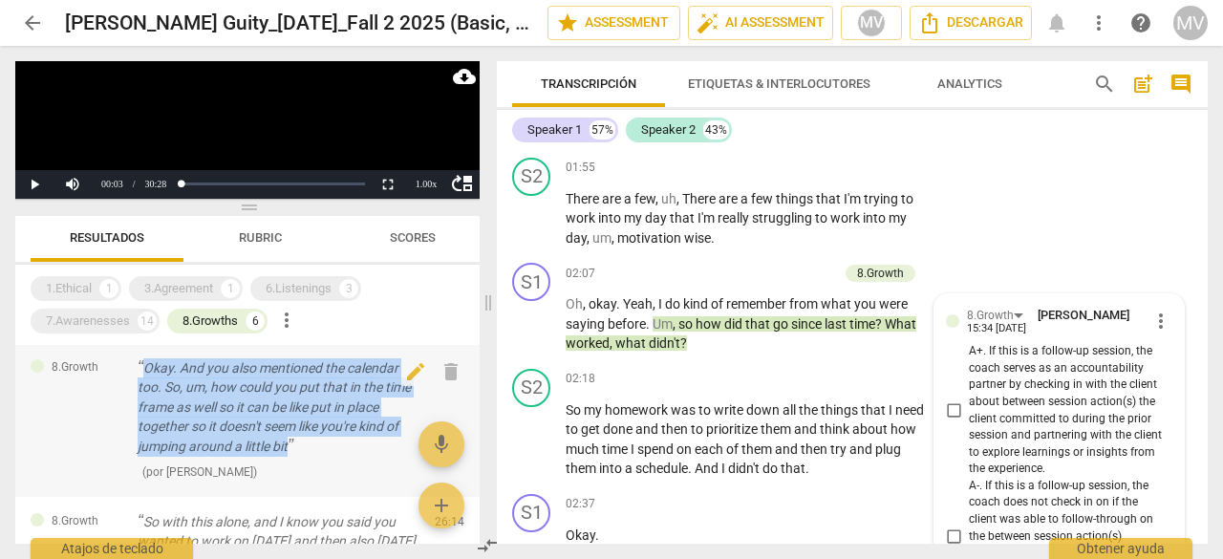
drag, startPoint x: 145, startPoint y: 368, endPoint x: 300, endPoint y: 452, distance: 176.1
click at [300, 452] on p "Okay. And you also mentioned the calendar too. So, um, how could you put that i…" at bounding box center [279, 407] width 282 height 98
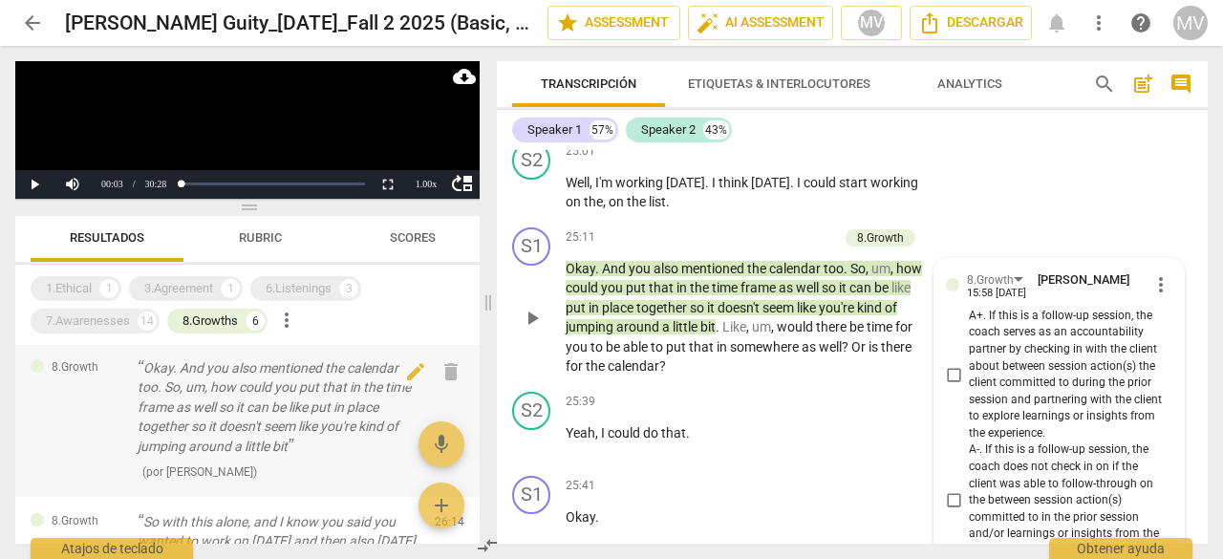
scroll to position [10750, 0]
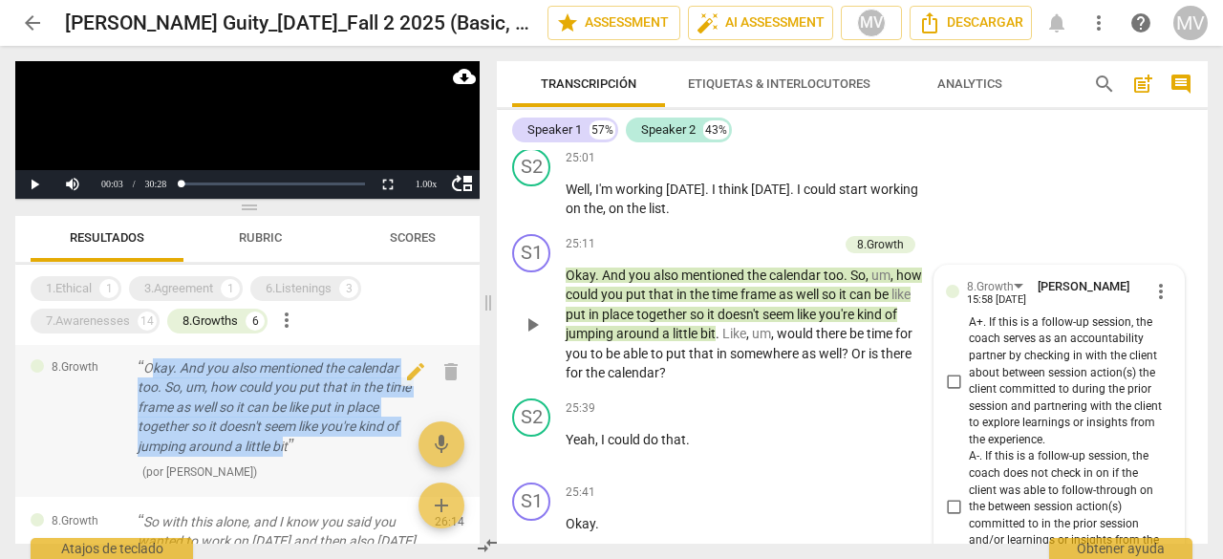
drag, startPoint x: 149, startPoint y: 367, endPoint x: 212, endPoint y: 417, distance: 80.9
click at [285, 448] on p "Okay. And you also mentioned the calendar too. So, um, how could you put that i…" at bounding box center [279, 407] width 282 height 98
click at [186, 366] on p "Okay. And you also mentioned the calendar too. So, um, how could you put that i…" at bounding box center [279, 407] width 282 height 98
drag, startPoint x: 177, startPoint y: 365, endPoint x: 290, endPoint y: 450, distance: 142.0
click at [290, 450] on p "Okay. And you also mentioned the calendar too. So, um, how could you put that i…" at bounding box center [279, 407] width 282 height 98
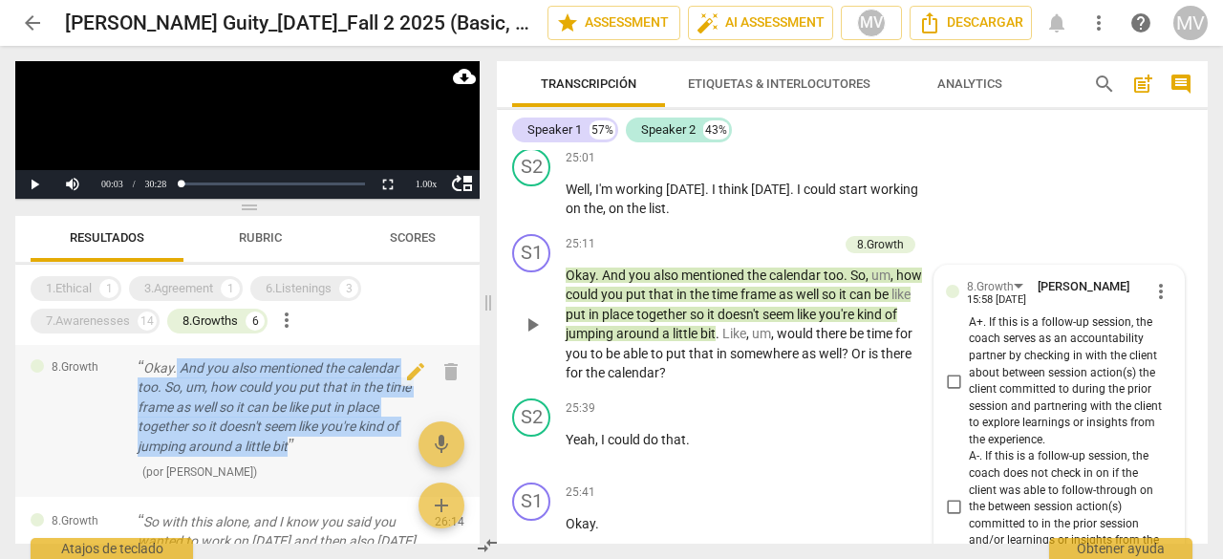
copy p "And you also mentioned the calendar too. So, um, how could you put that in the …"
click at [79, 286] on div "1.Ethical" at bounding box center [69, 288] width 46 height 19
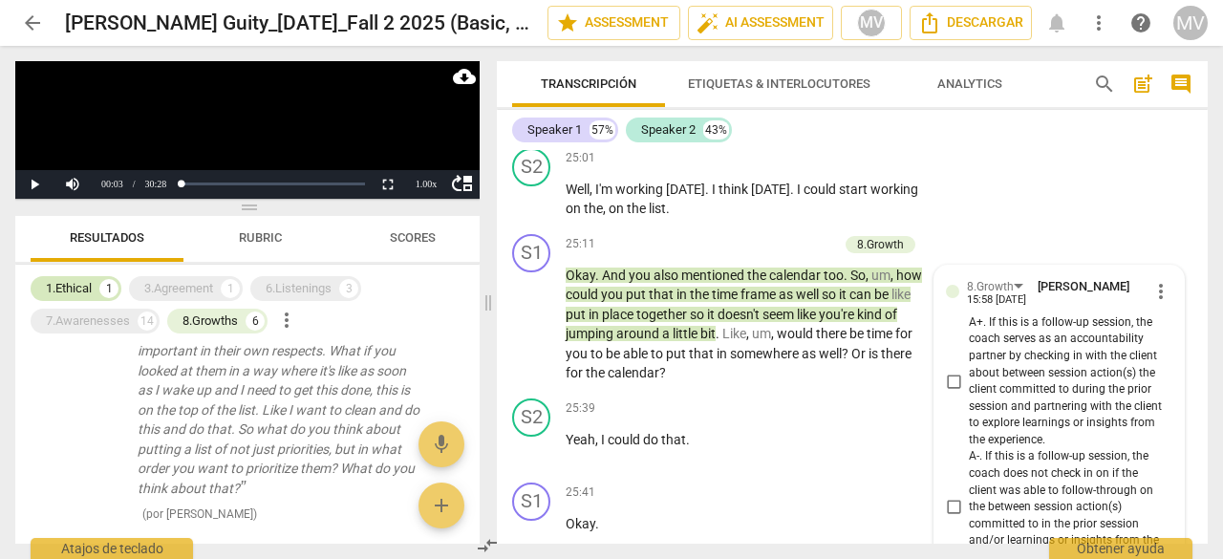
scroll to position [673, 0]
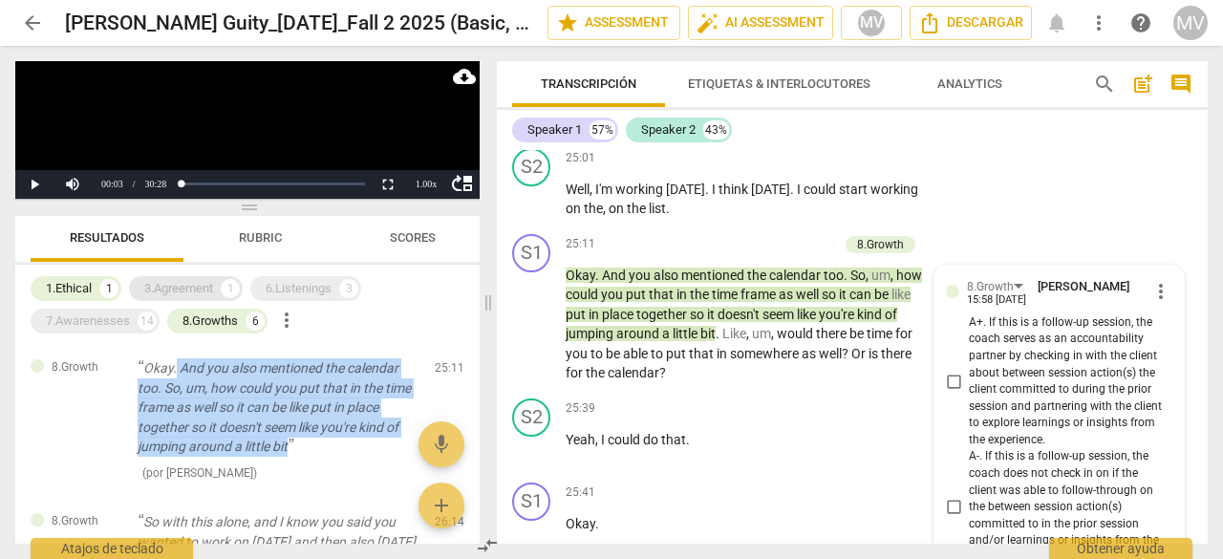
click at [196, 282] on div "3.Agreement" at bounding box center [178, 288] width 69 height 19
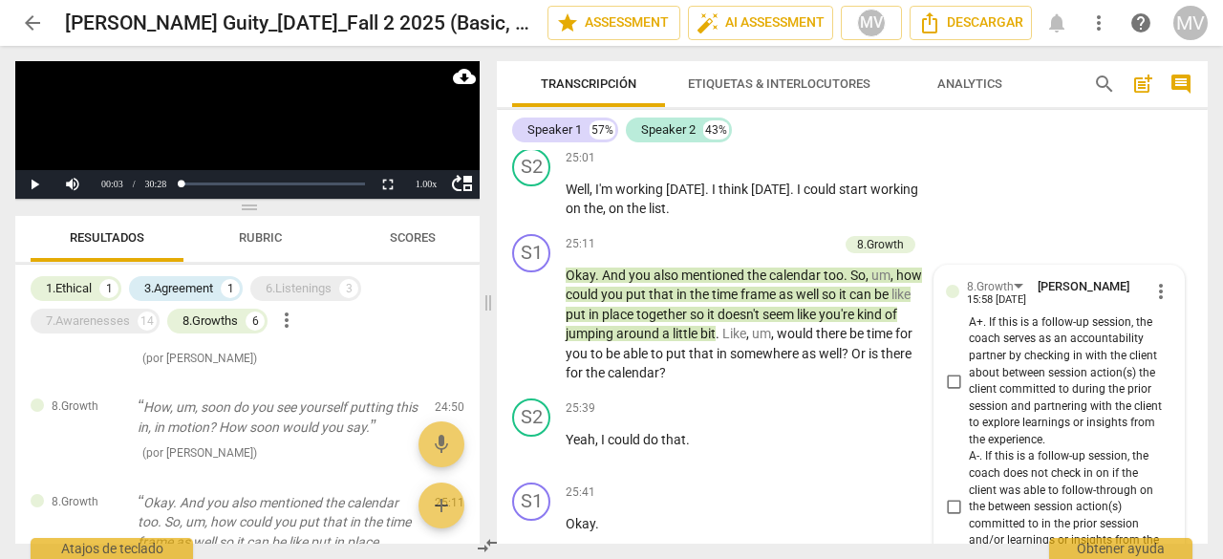
scroll to position [806, 0]
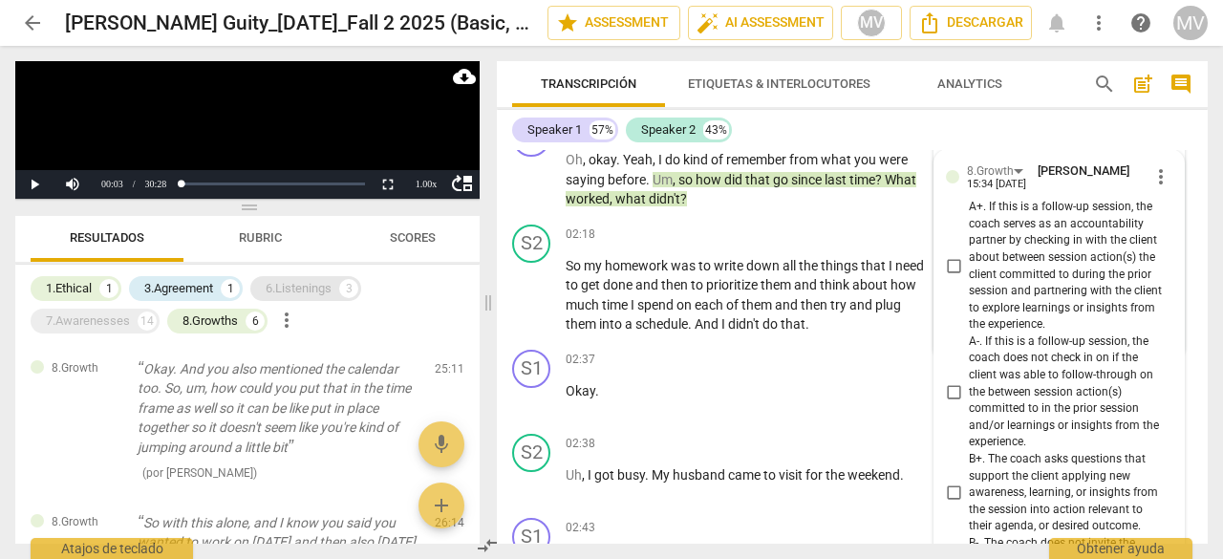
click at [312, 292] on div "6.Listenings" at bounding box center [299, 288] width 66 height 19
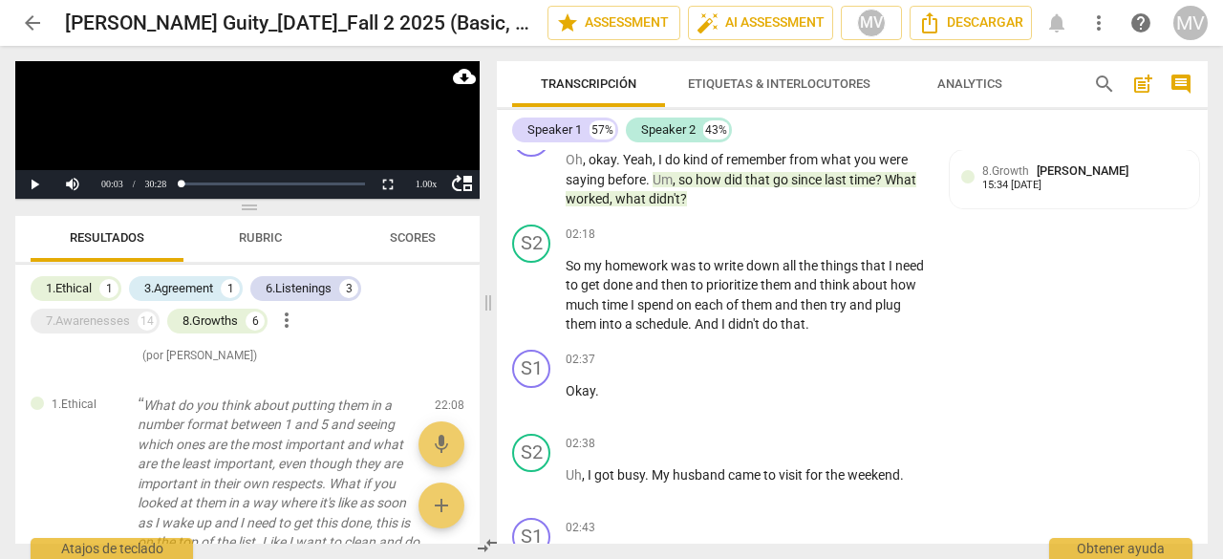
scroll to position [1229, 0]
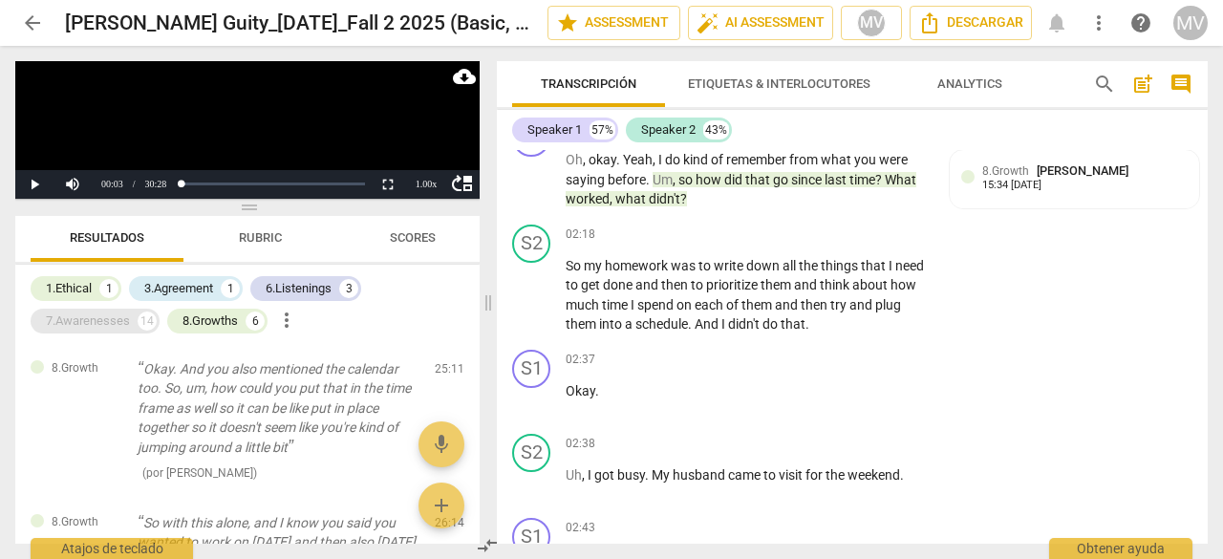
click at [73, 326] on div "7.Awarenesses" at bounding box center [88, 320] width 84 height 19
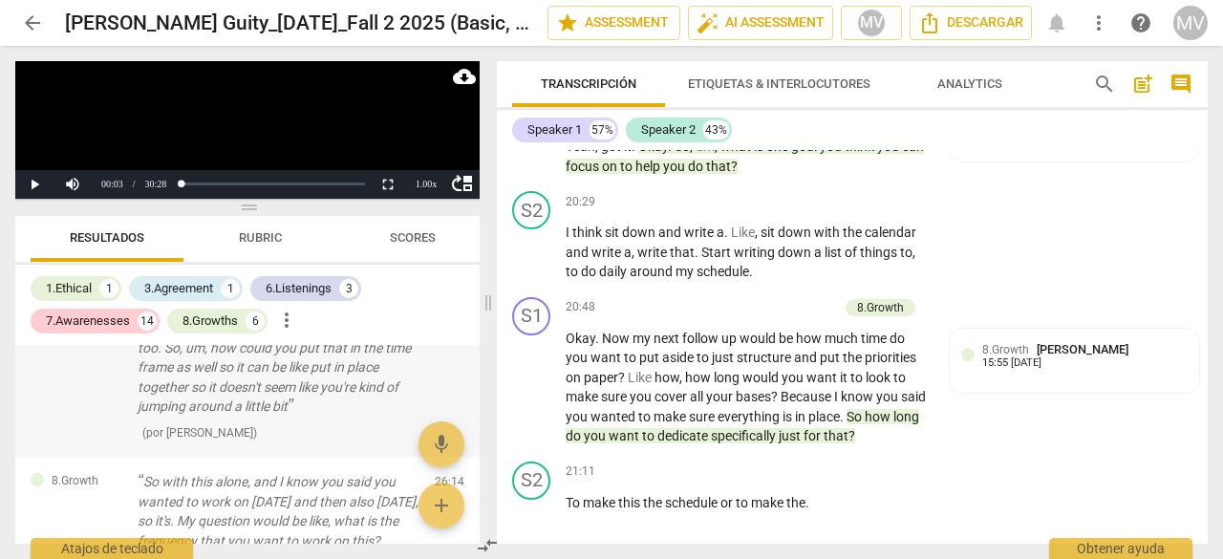
scroll to position [2961, 0]
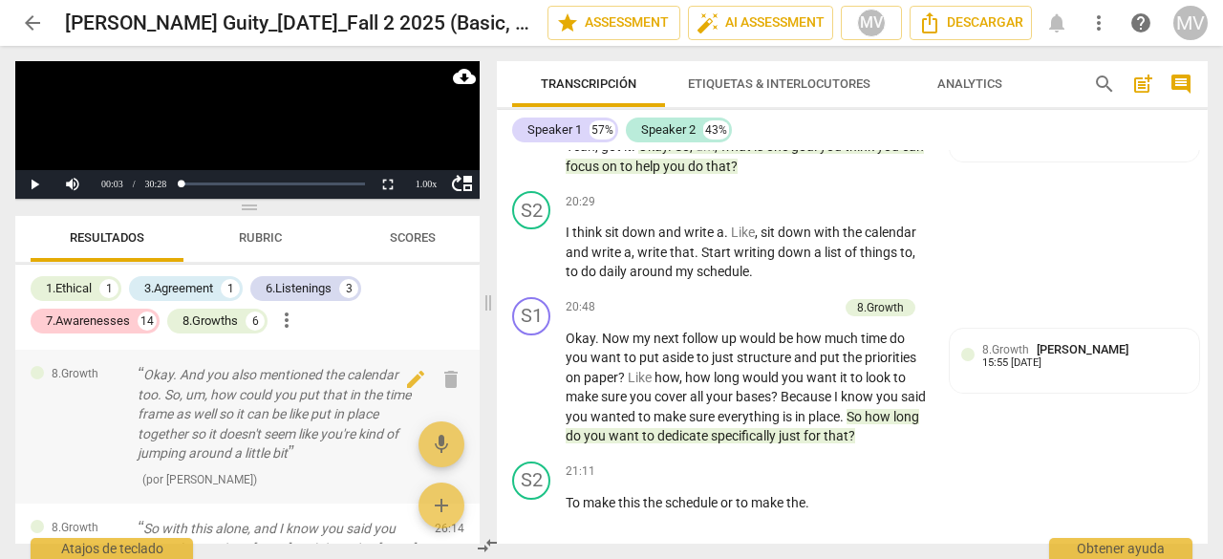
drag, startPoint x: 144, startPoint y: 414, endPoint x: 225, endPoint y: 349, distance: 103.2
click at [225, 349] on div "7.Awareness Okay, sounds good. Sounds good. M. Another question. Um, what makes…" at bounding box center [247, 445] width 464 height 200
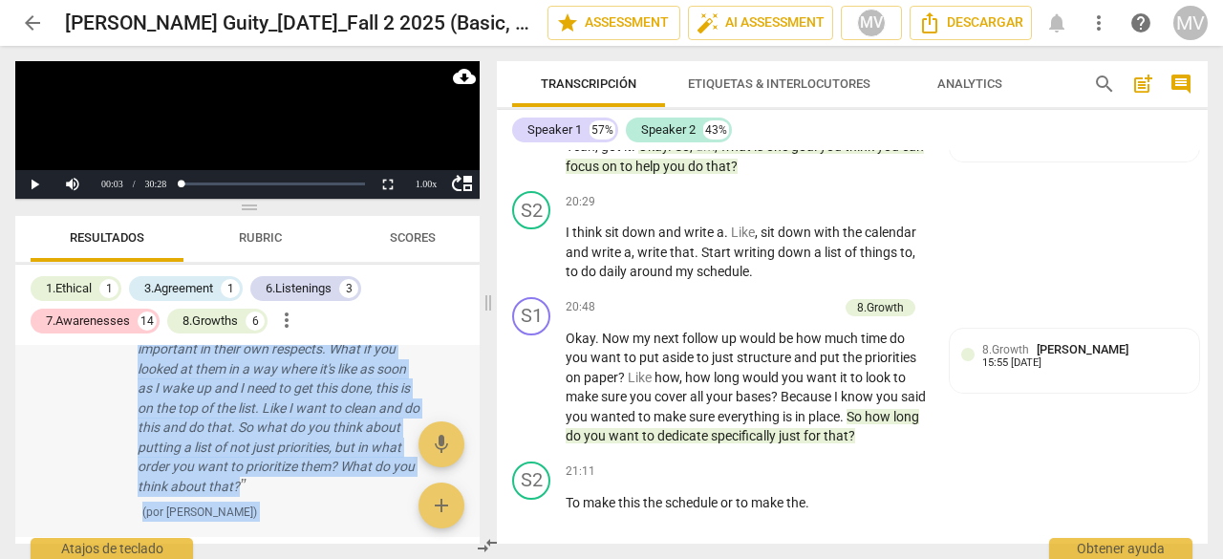
scroll to position [2578, 0]
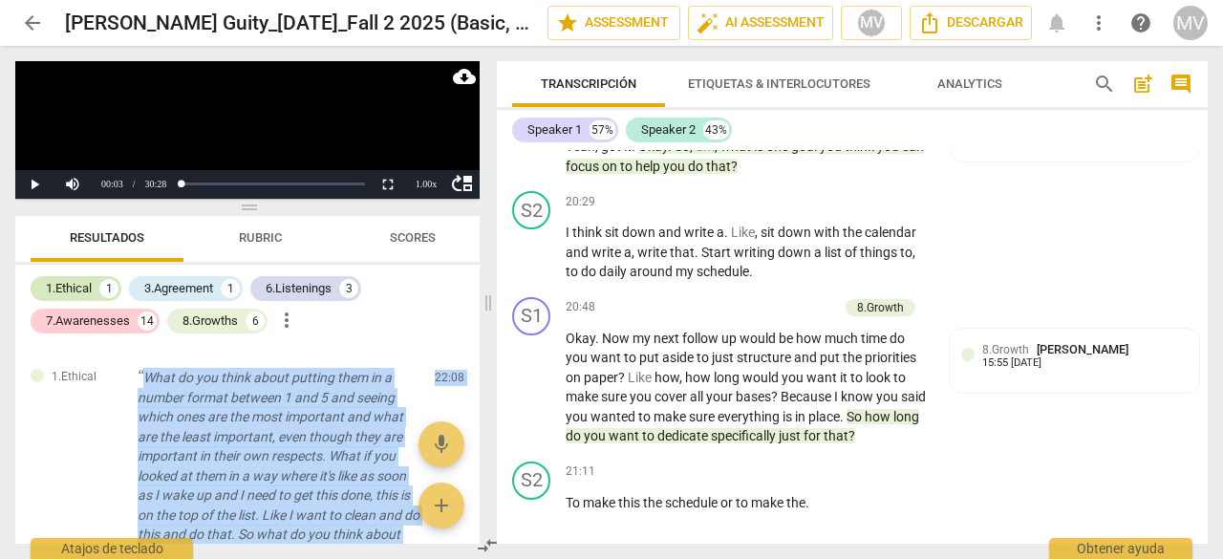
click at [87, 283] on div "1.Ethical" at bounding box center [69, 288] width 46 height 19
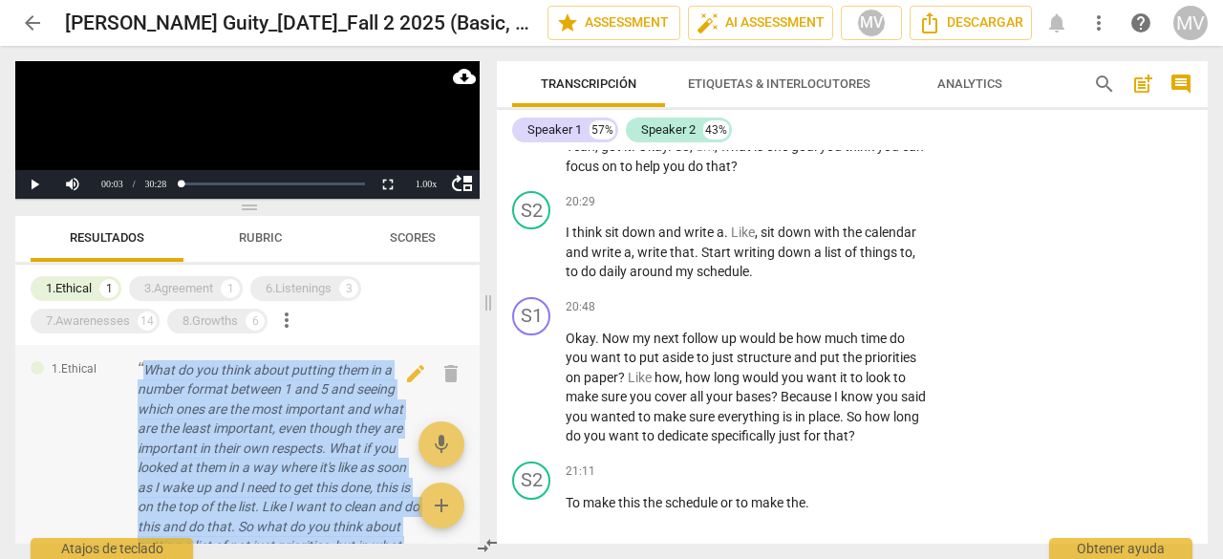
scroll to position [0, 0]
